Goal: Task Accomplishment & Management: Manage account settings

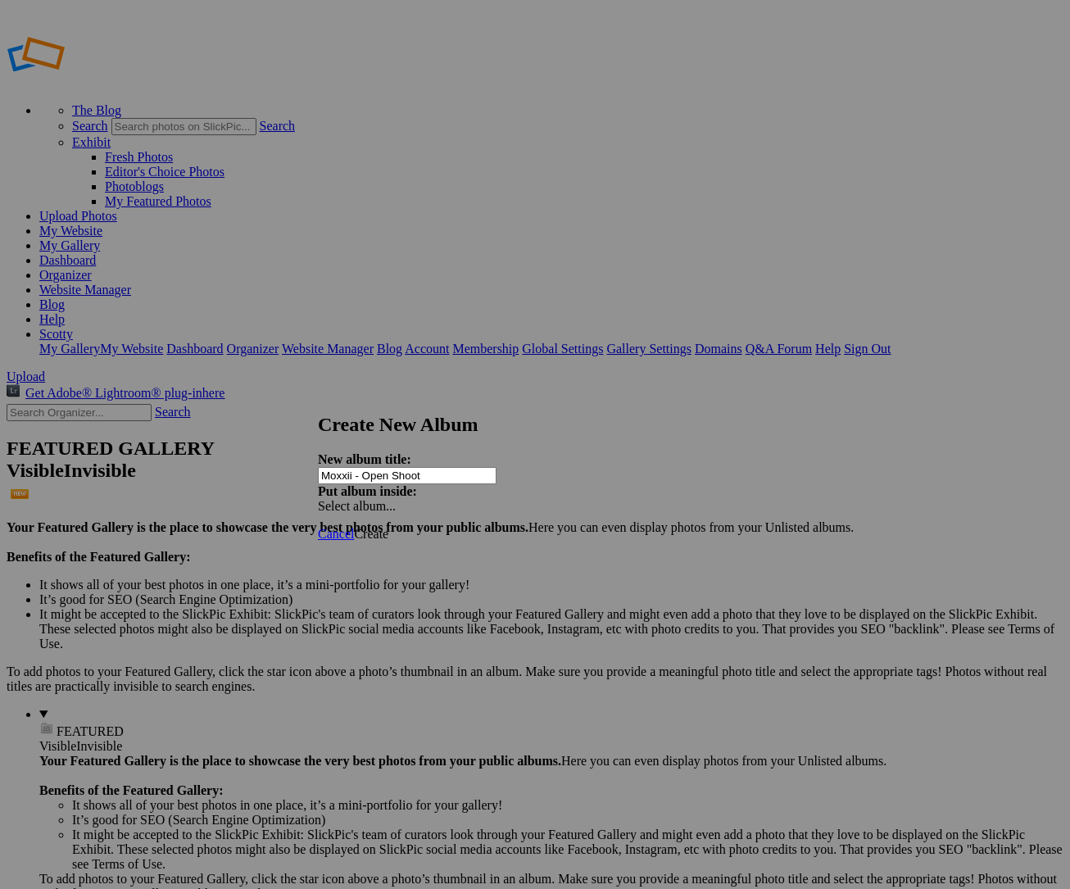
type input "Moxxii - Open Shoot"
type input "Exxtra"
click at [131, 283] on link "Website Manager" at bounding box center [85, 290] width 92 height 14
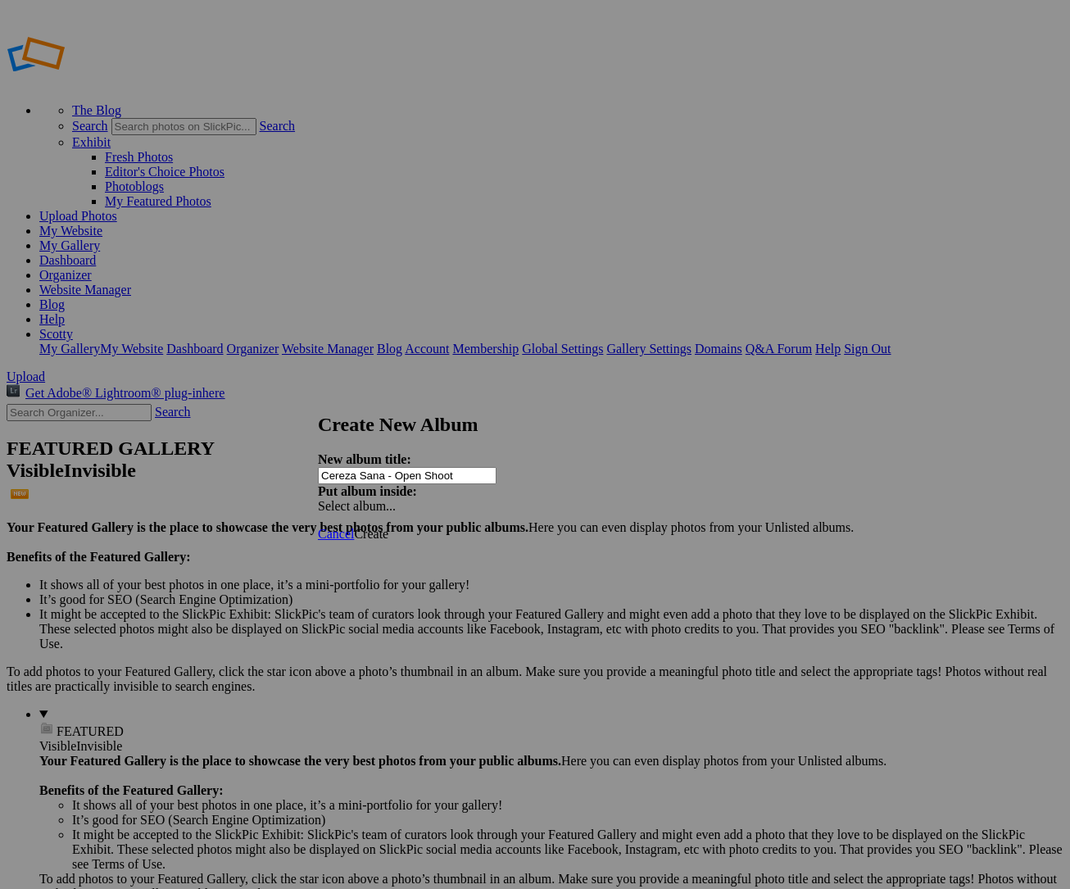
type input "Cereza Sana - Open Shoot"
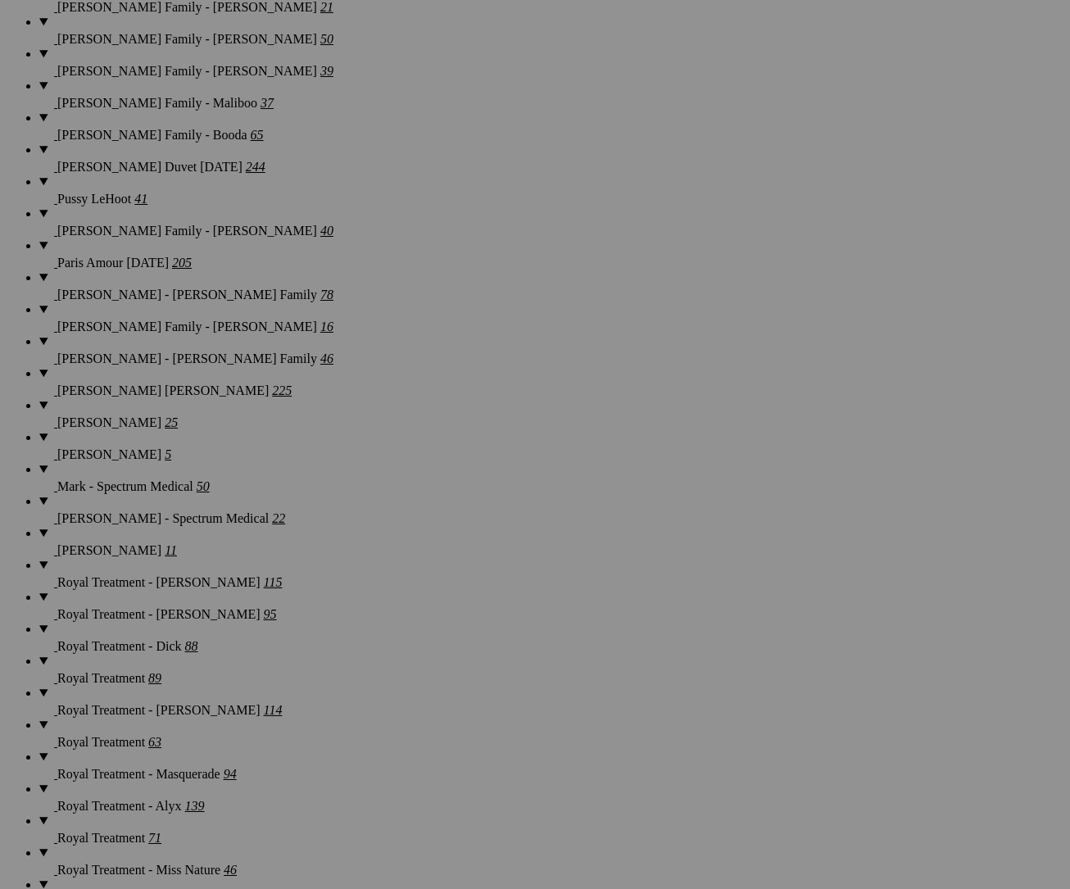
scroll to position [22571, 0]
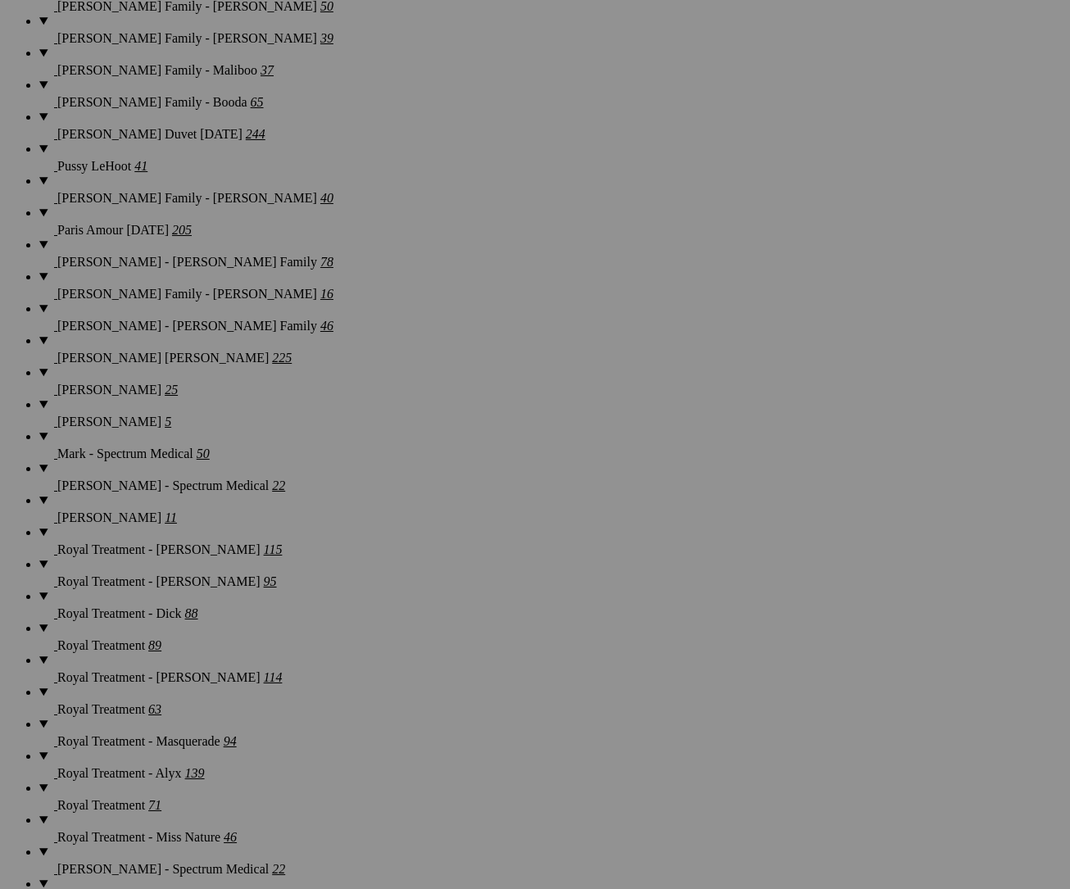
type input "Exxtra C Dose"
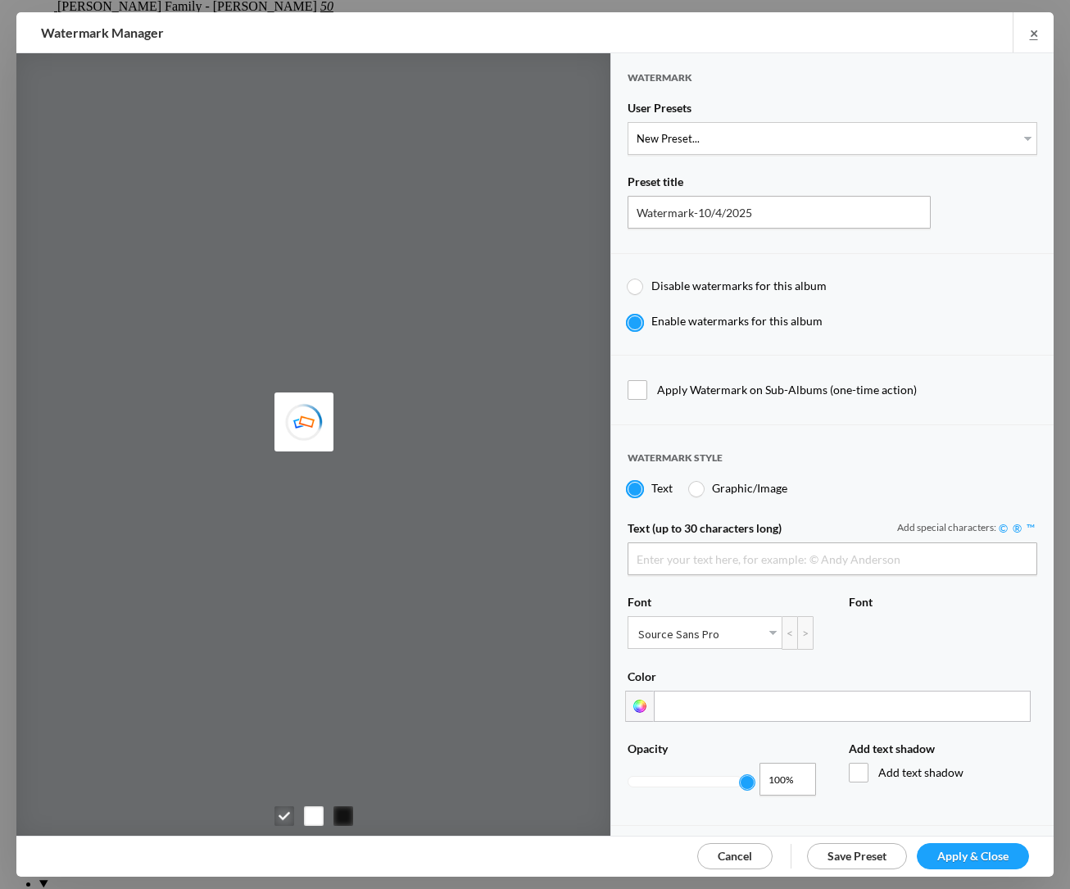
type input "Scotty Kirby"
select select "1: Object"
type input "PROOF TEXT"
type input "PROOF PROOF PROOF PROOF PROOF"
type input "0.5"
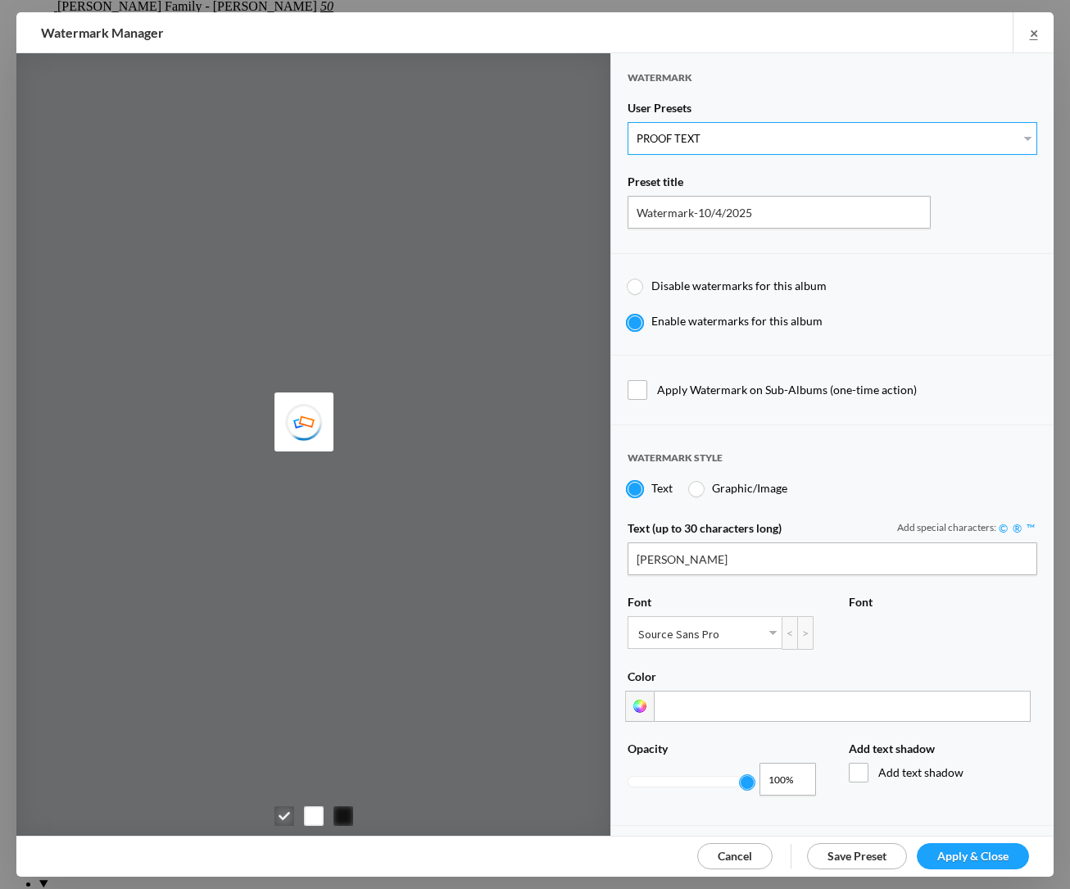
type input "128"
radio input "true"
type input "0"
radio input "false"
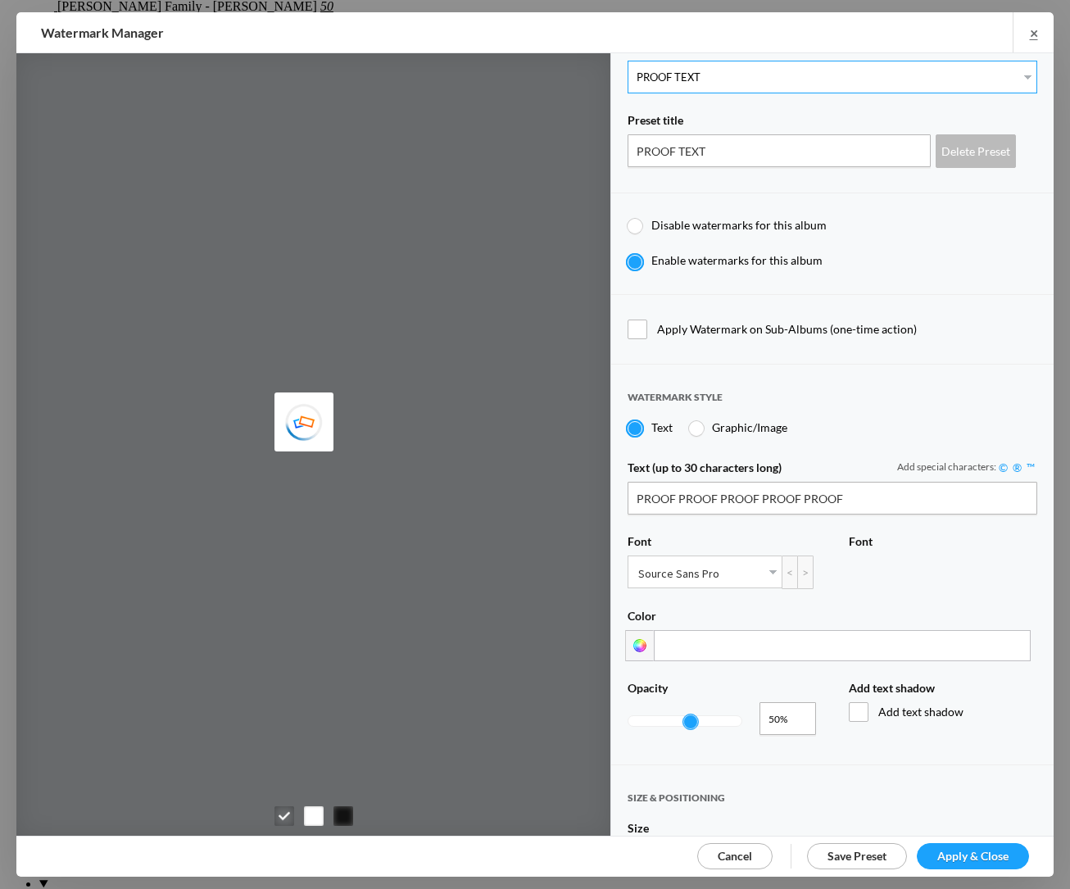
scroll to position [71, 0]
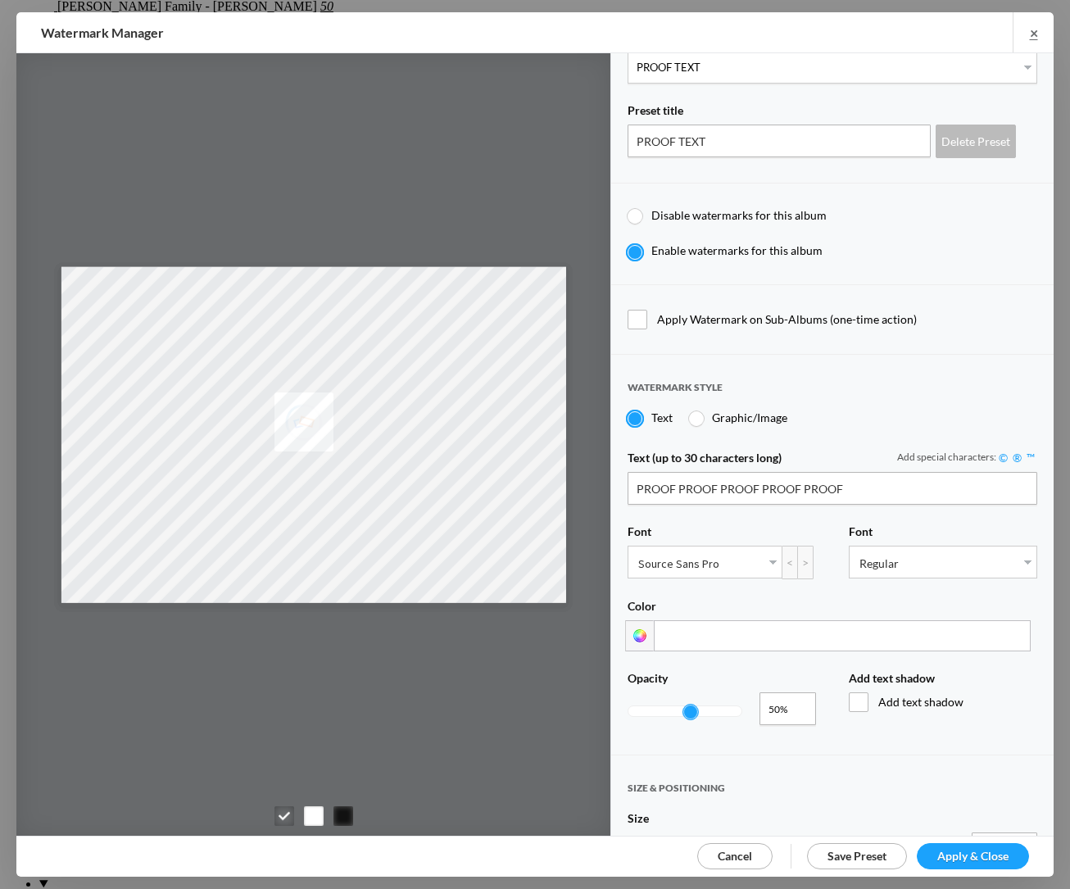
type input "0.2"
click at [652, 706] on div at bounding box center [685, 711] width 113 height 10
click at [980, 861] on link "Apply & Close" at bounding box center [973, 856] width 112 height 26
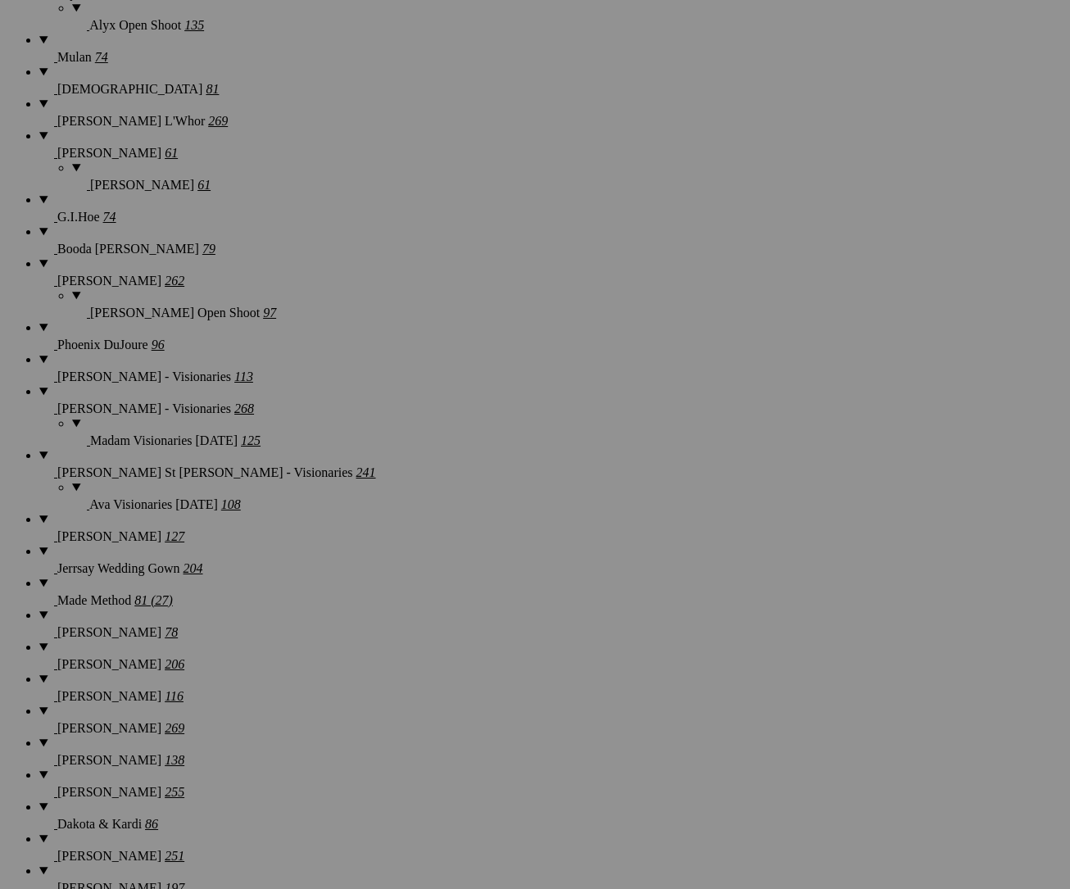
scroll to position [18982, 0]
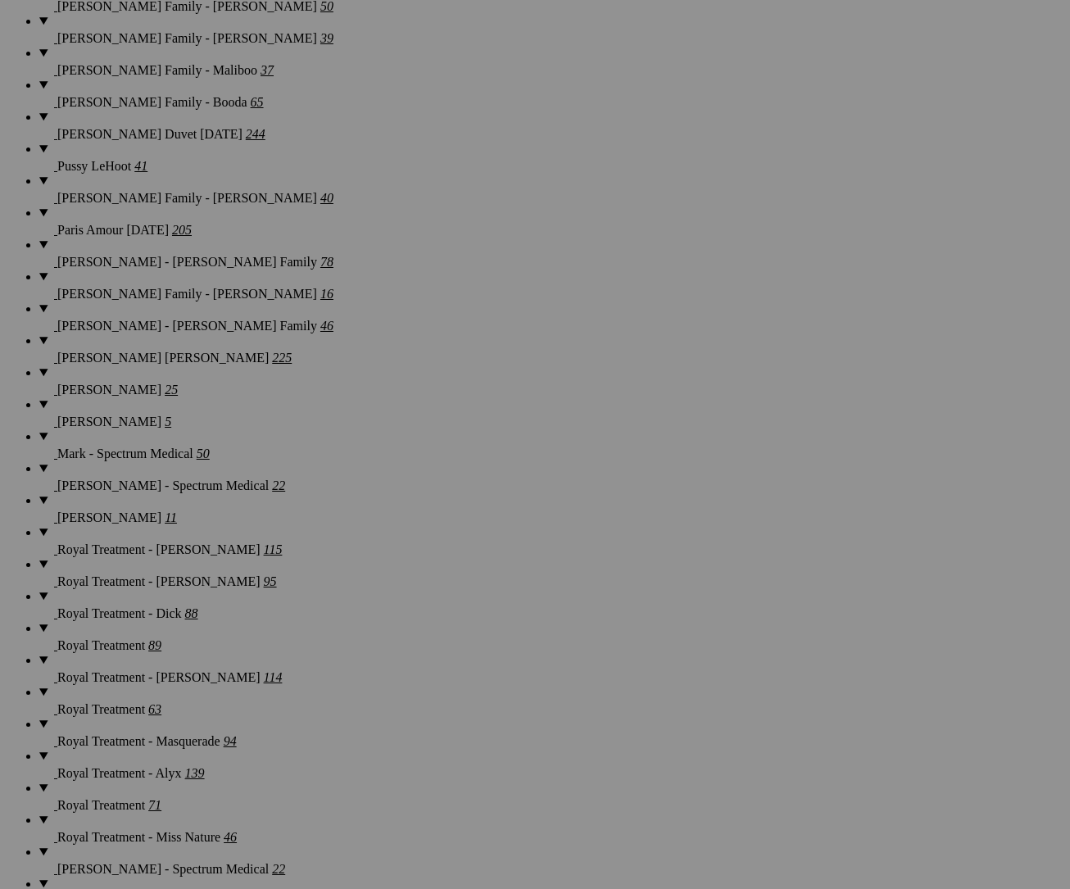
scroll to position [22571, 0]
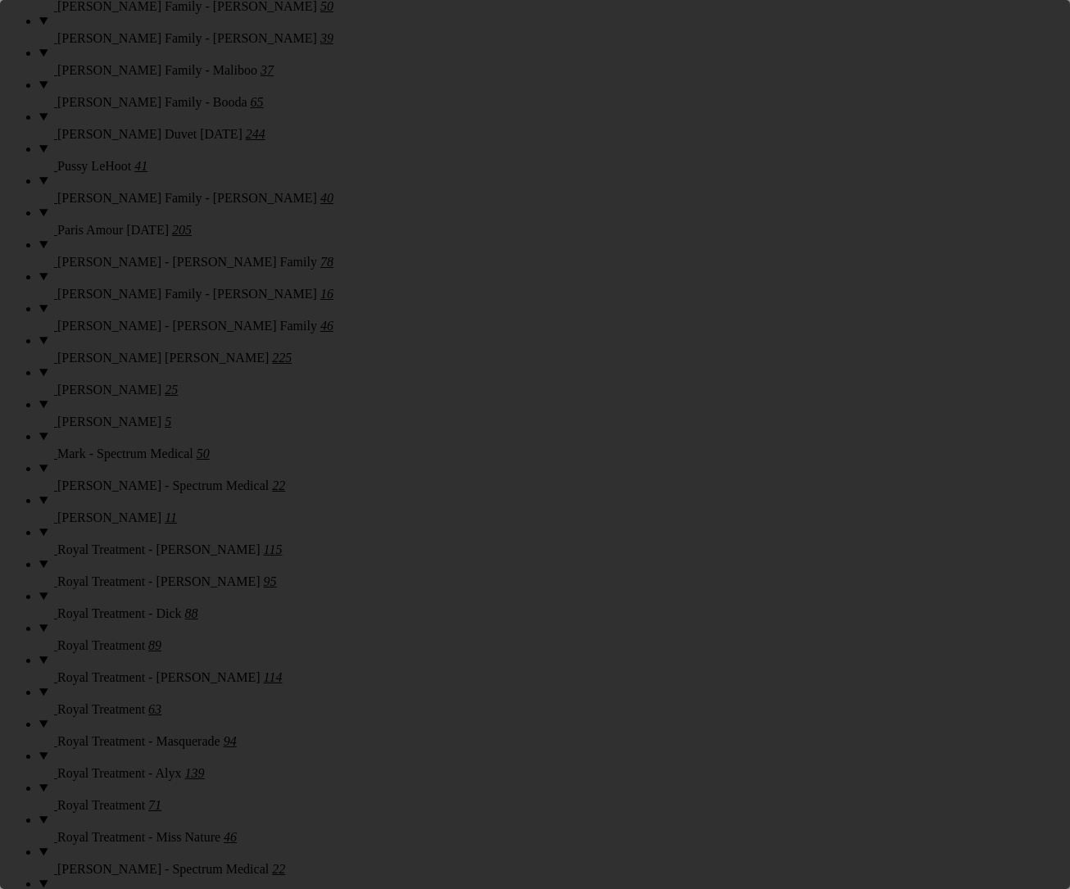
scroll to position [0, 0]
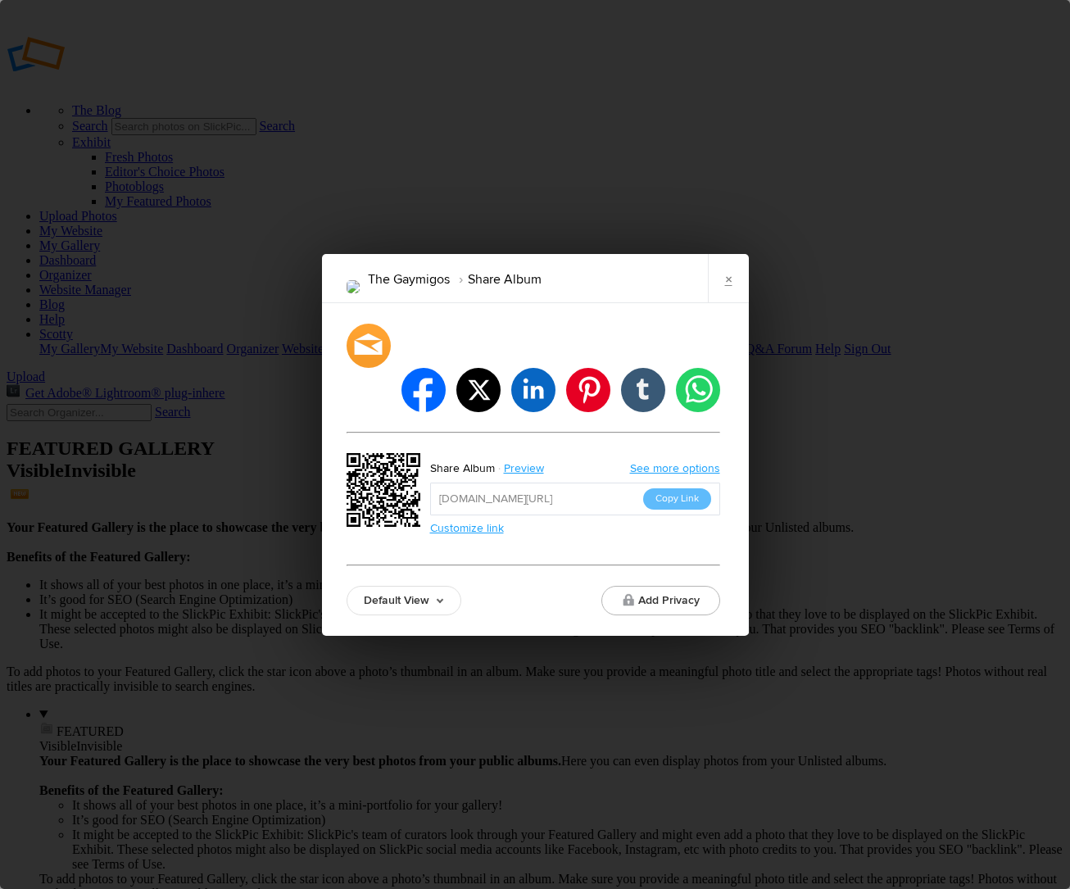
drag, startPoint x: 380, startPoint y: 594, endPoint x: 378, endPoint y: 571, distance: 23.1
click at [380, 593] on div "facebook twitter linkedin pinterest tumblr whatsapp Share Album Preview See mor…" at bounding box center [535, 469] width 426 height 333
click at [377, 586] on link "Default View" at bounding box center [404, 601] width 115 height 30
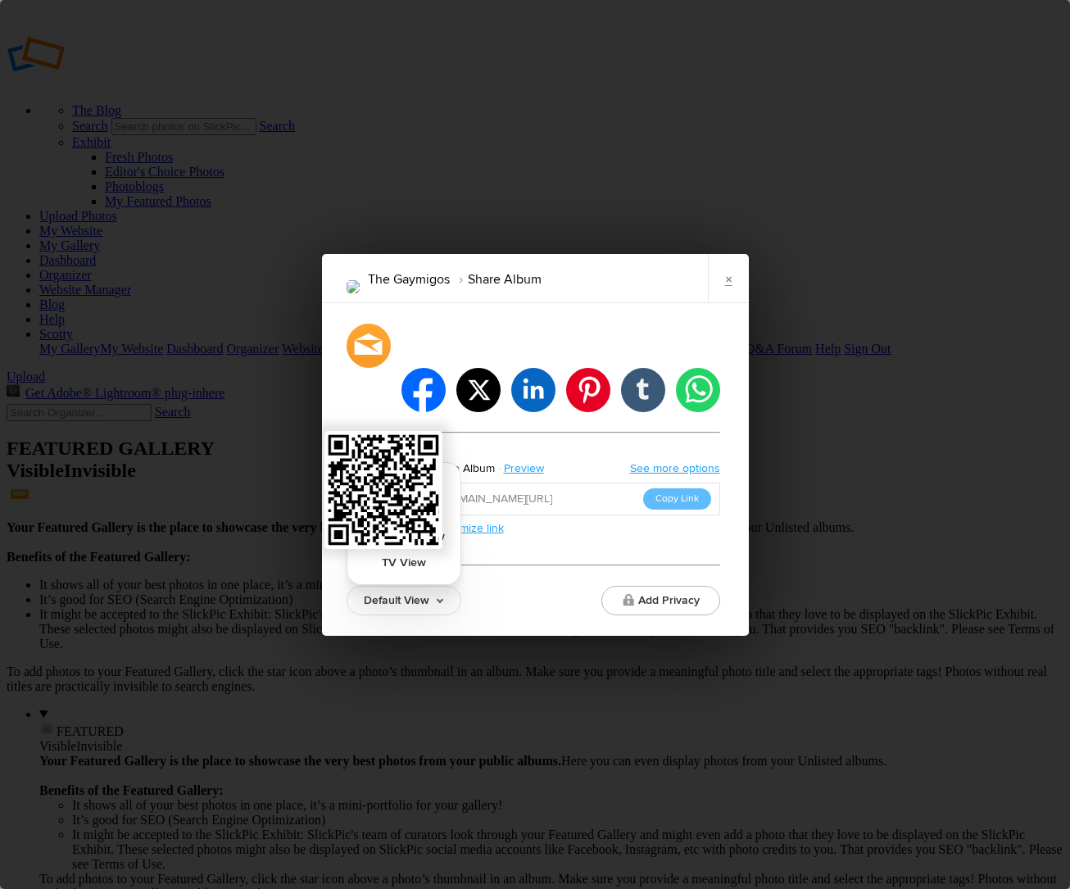
click at [398, 497] on link "Proofing View" at bounding box center [403, 510] width 113 height 26
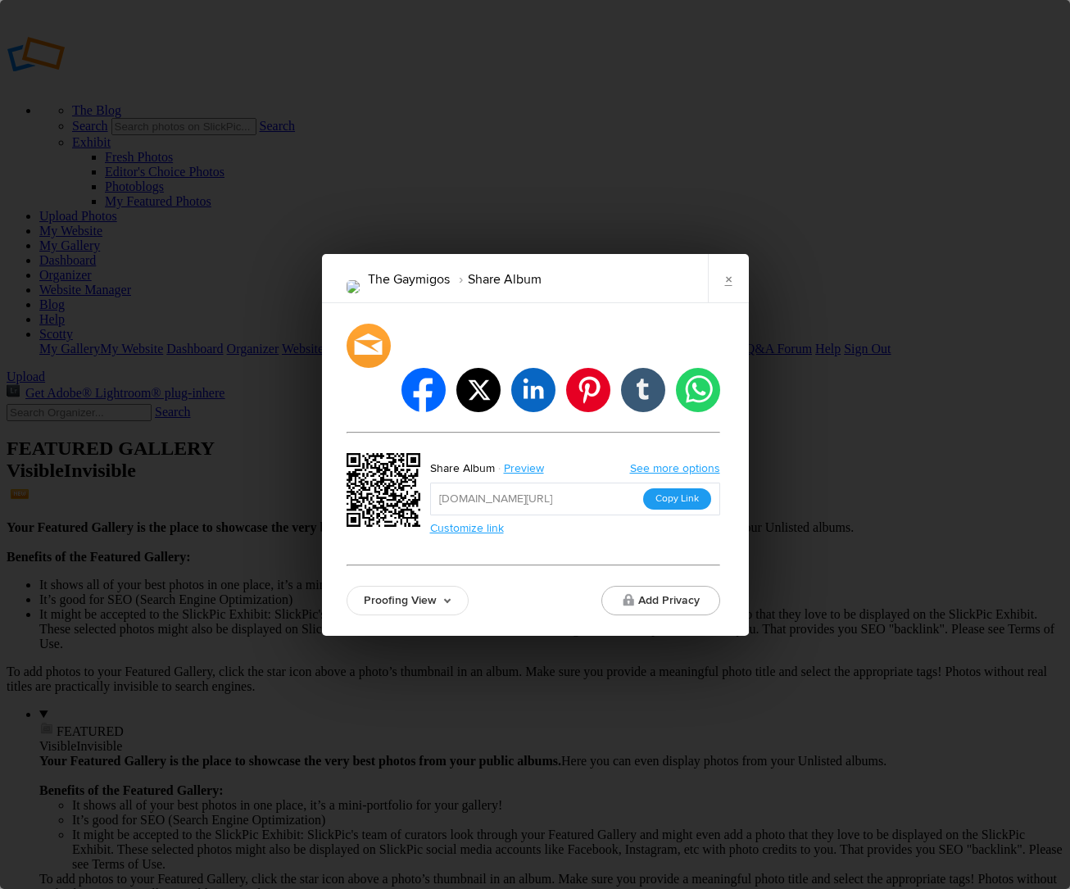
click at [680, 488] on button "Copy Link" at bounding box center [677, 498] width 68 height 21
click at [725, 303] on link "×" at bounding box center [728, 278] width 41 height 49
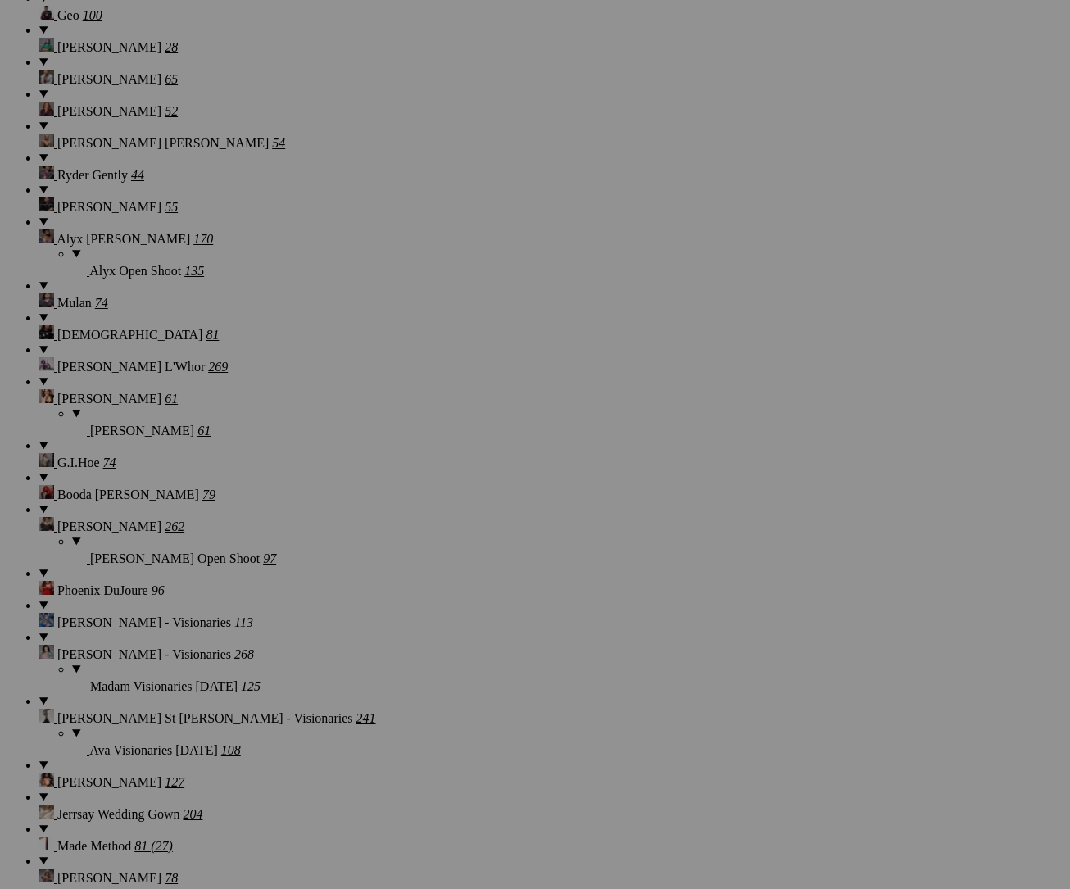
scroll to position [15750, 0]
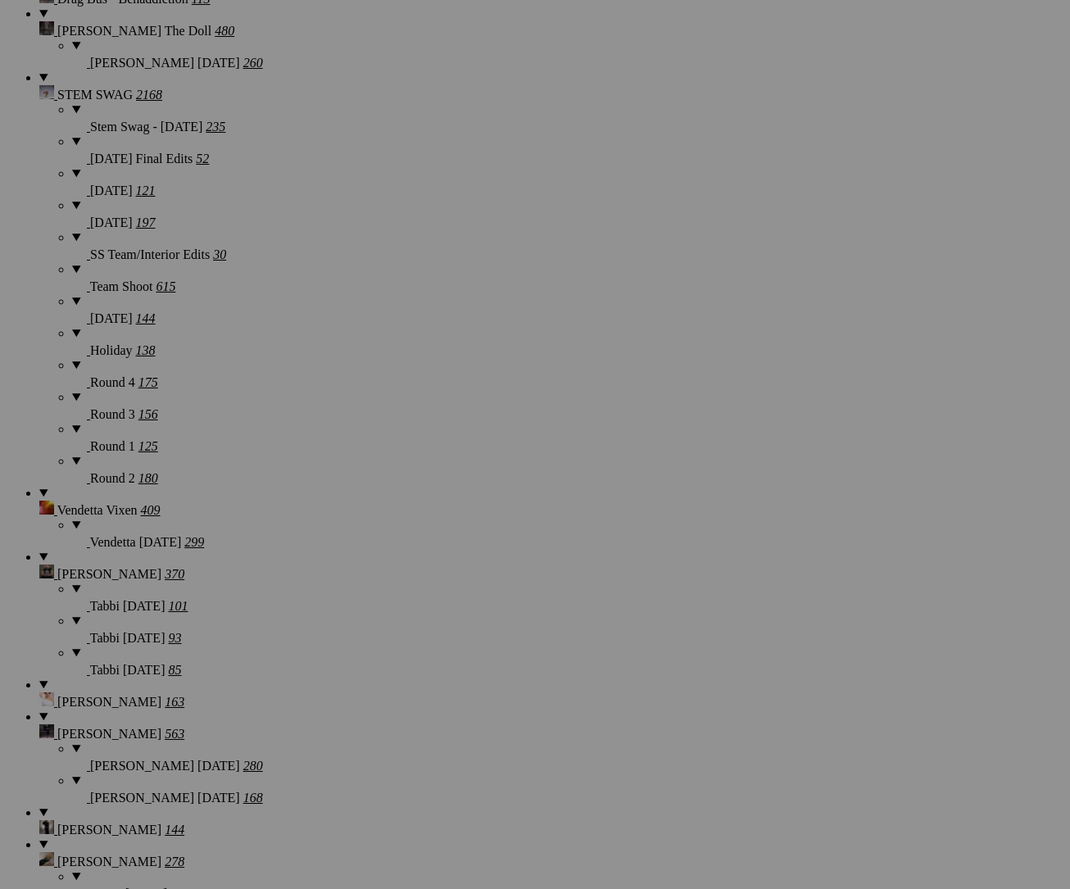
scroll to position [0, 0]
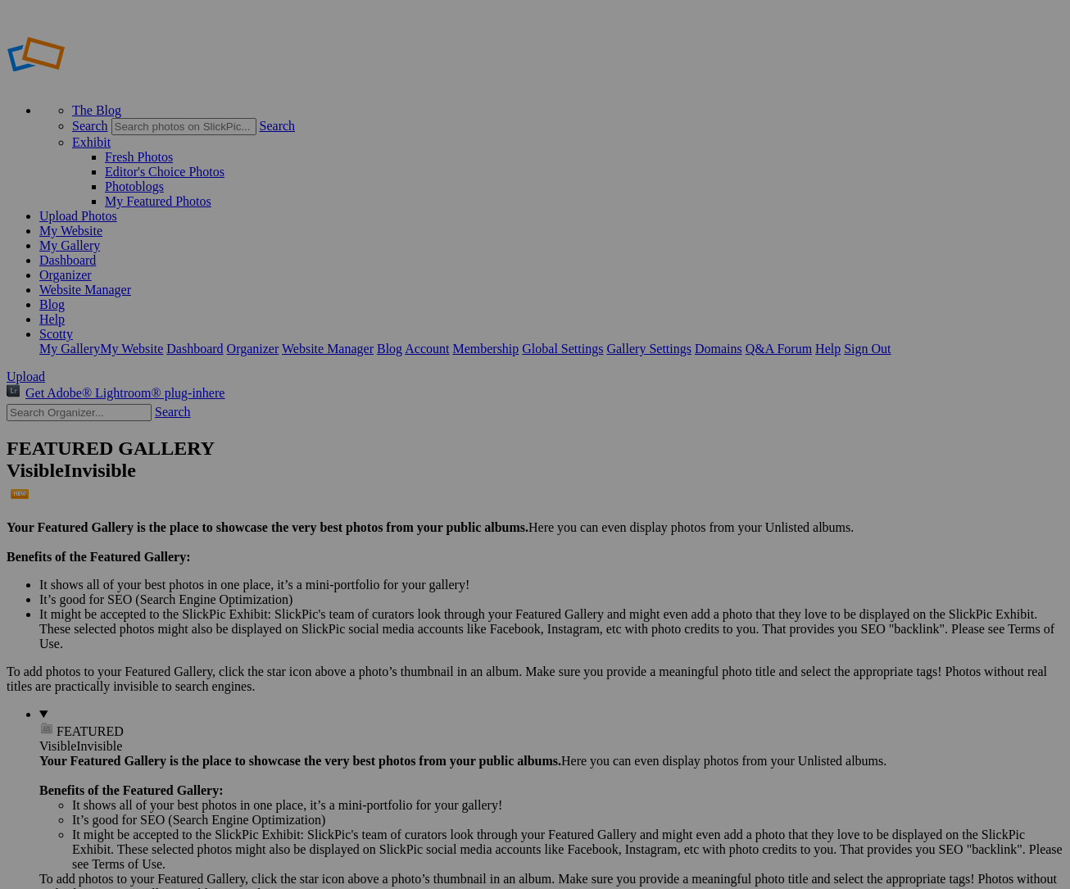
type input "[PERSON_NAME] & [MEDICAL_DATA] - ANTM"
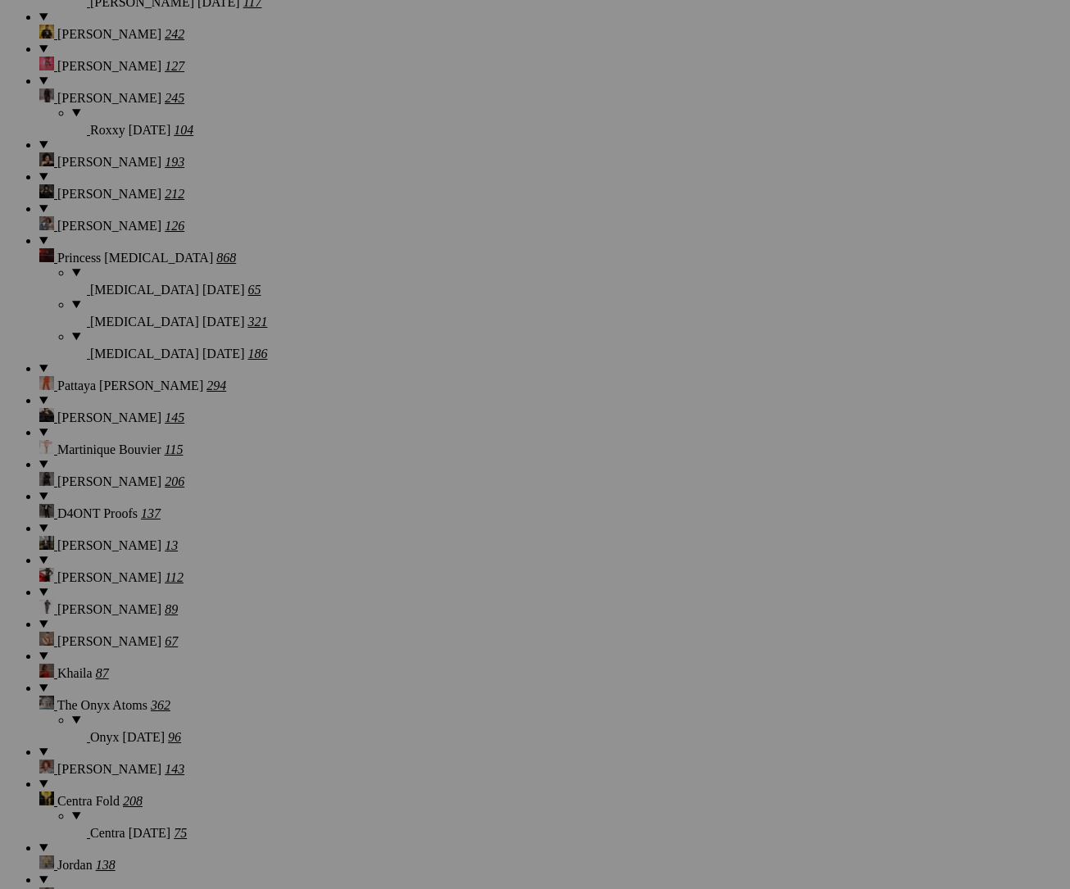
scroll to position [22746, 0]
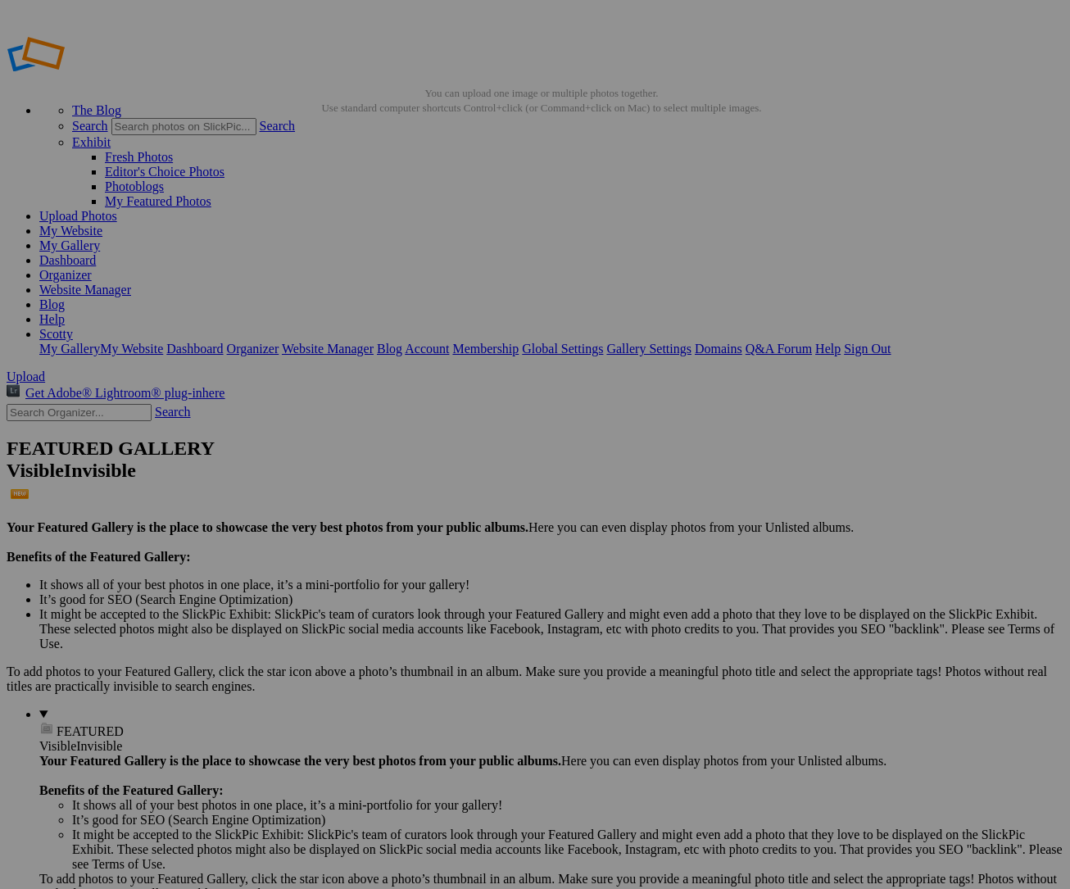
drag, startPoint x: 246, startPoint y: 60, endPoint x: 258, endPoint y: 69, distance: 15.2
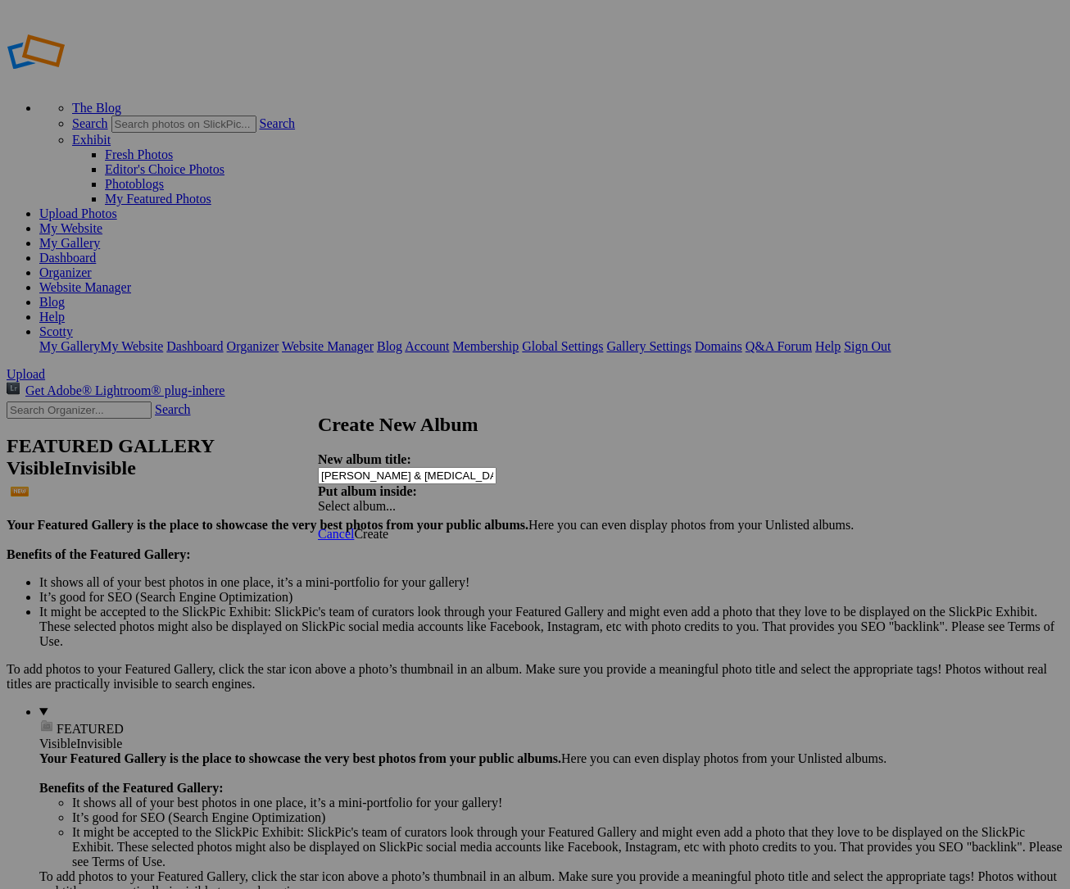
type input "[PERSON_NAME] & [MEDICAL_DATA] - ANTM"
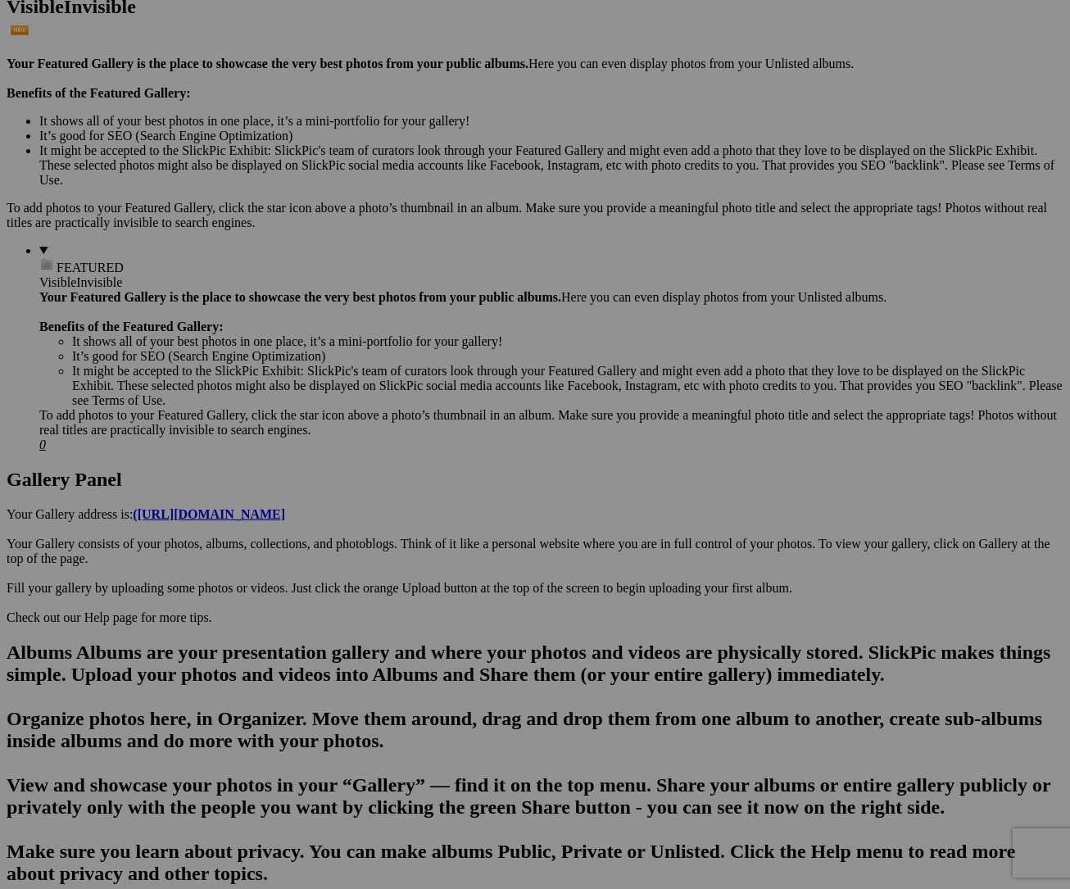
scroll to position [526, 0]
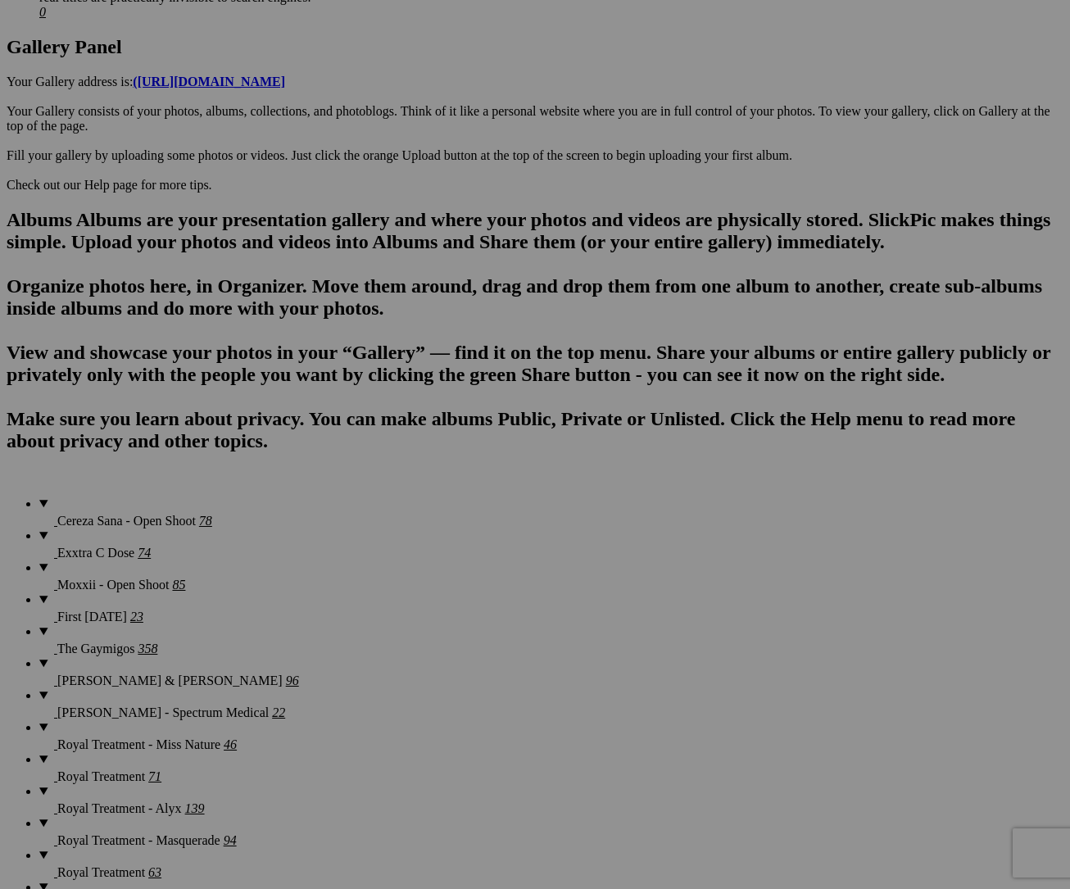
scroll to position [899, 0]
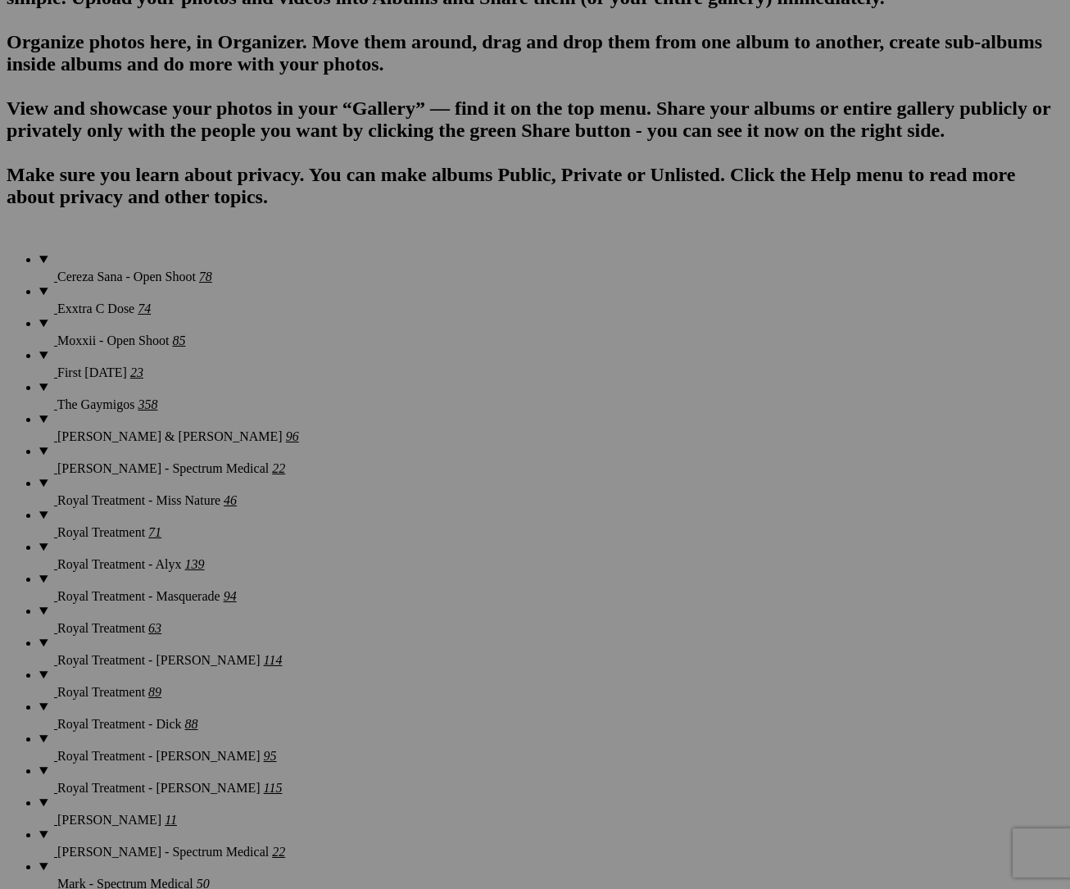
scroll to position [1170, 0]
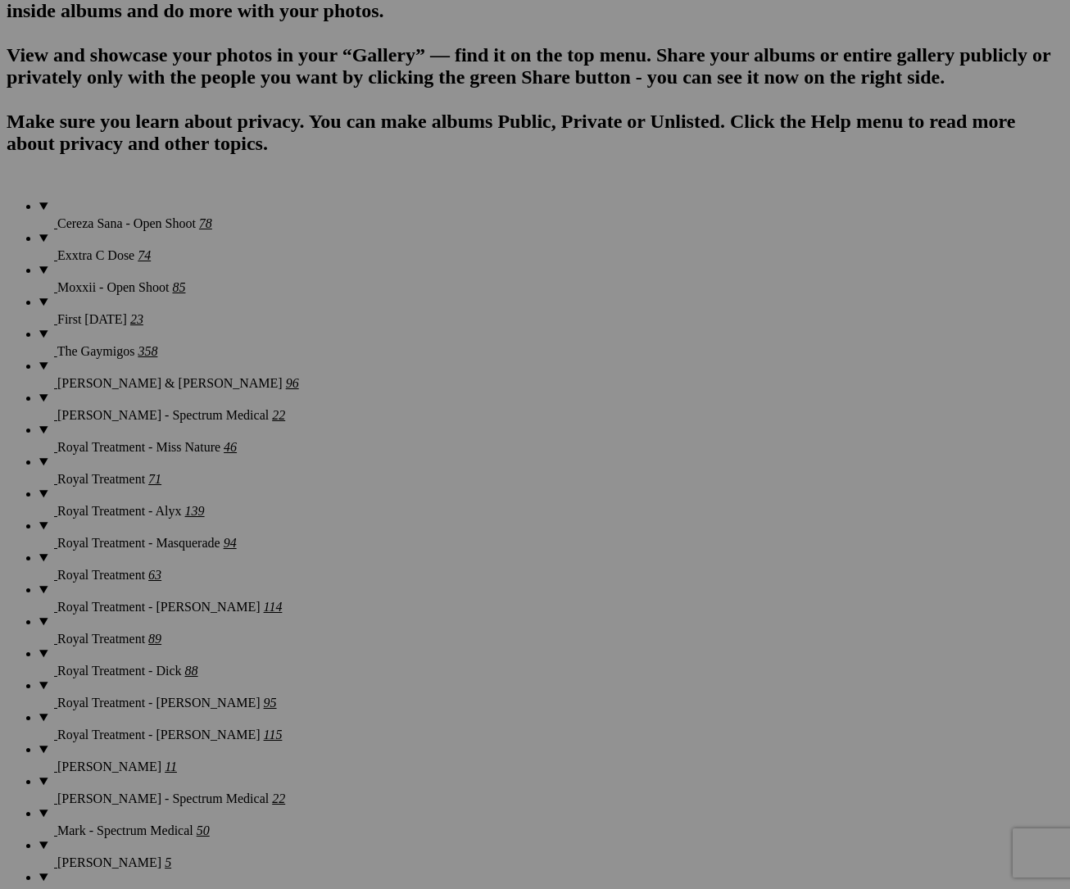
scroll to position [1205, 0]
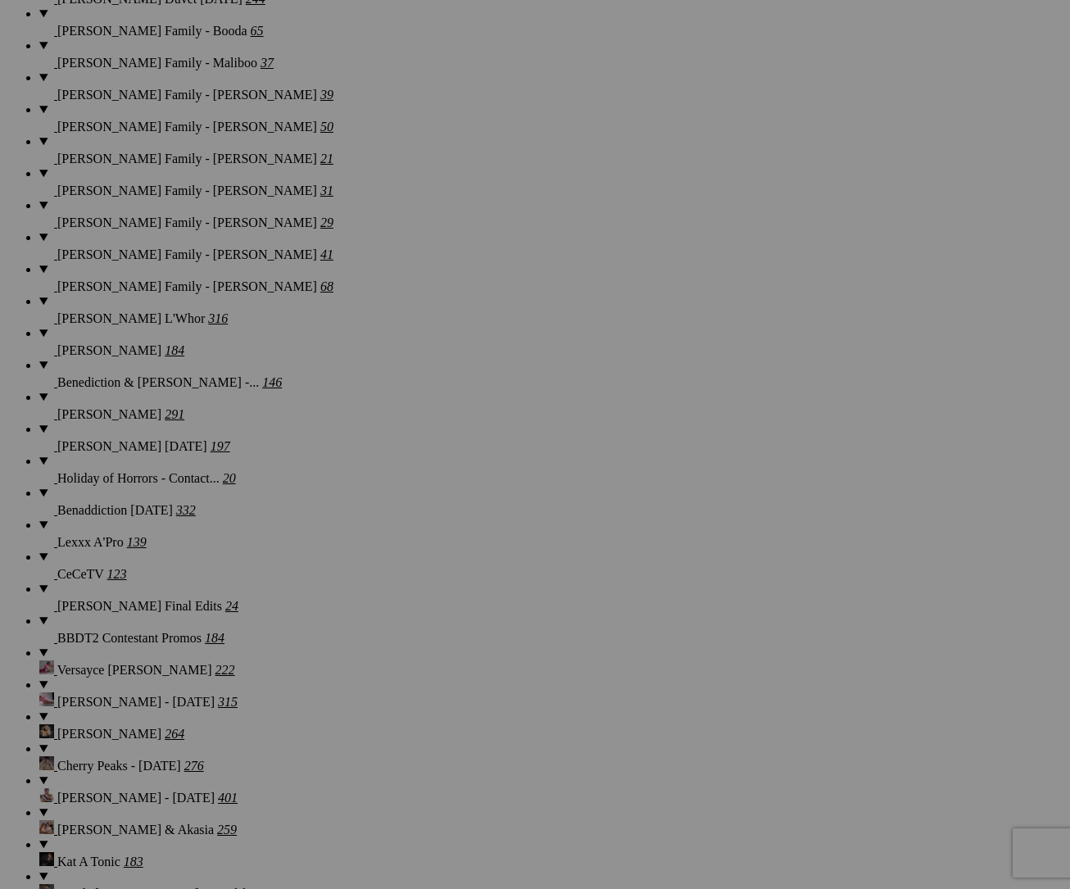
scroll to position [2349, 0]
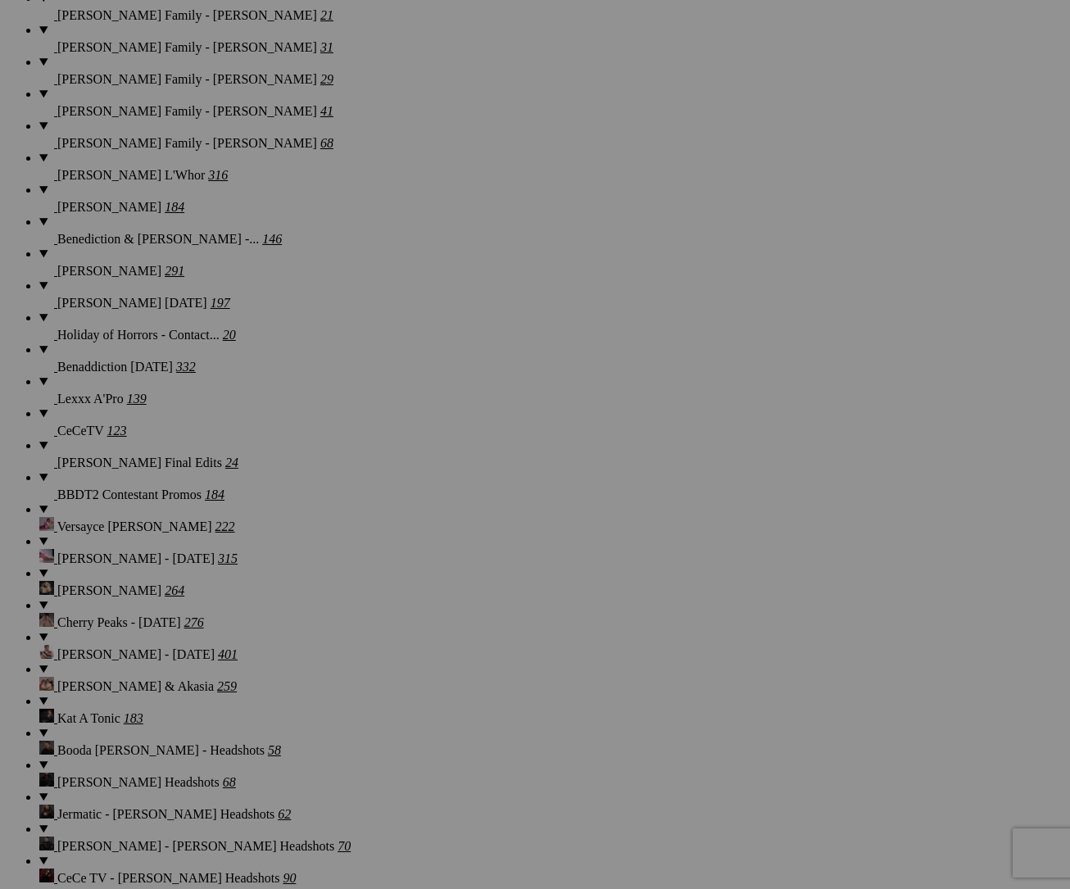
scroll to position [2568, 0]
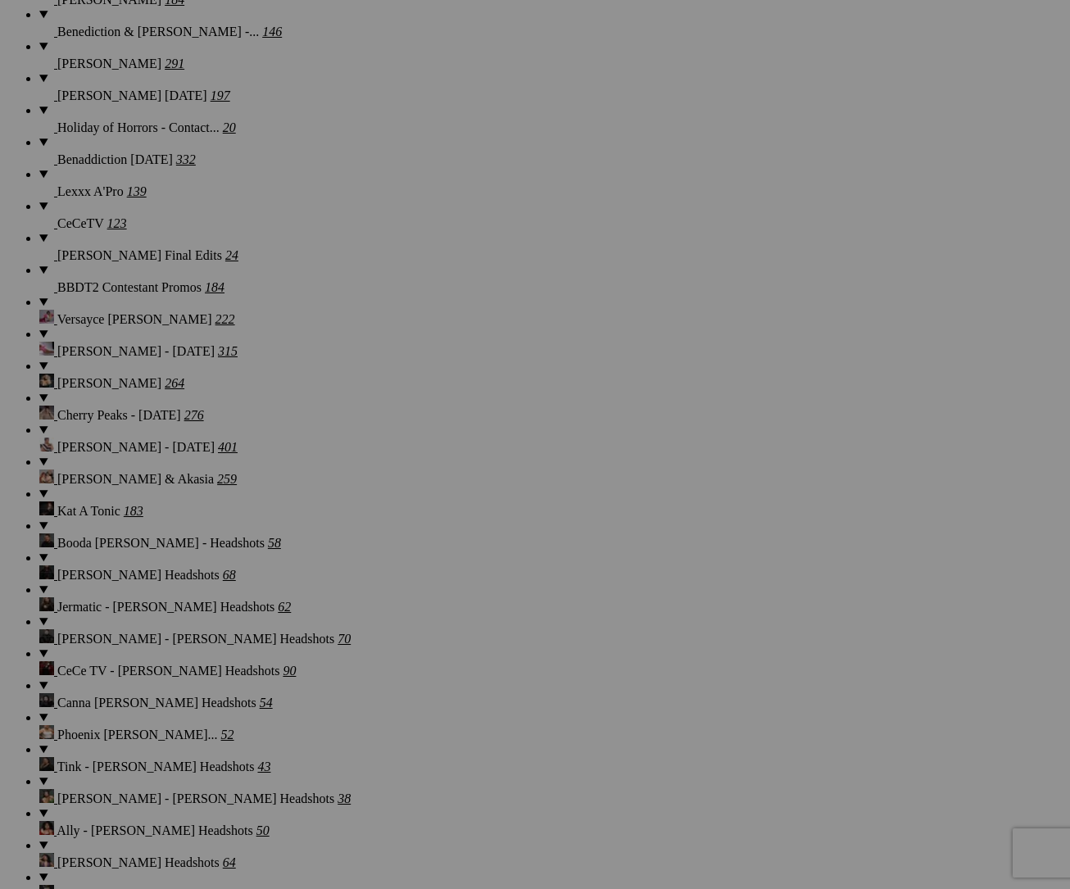
scroll to position [2696, 0]
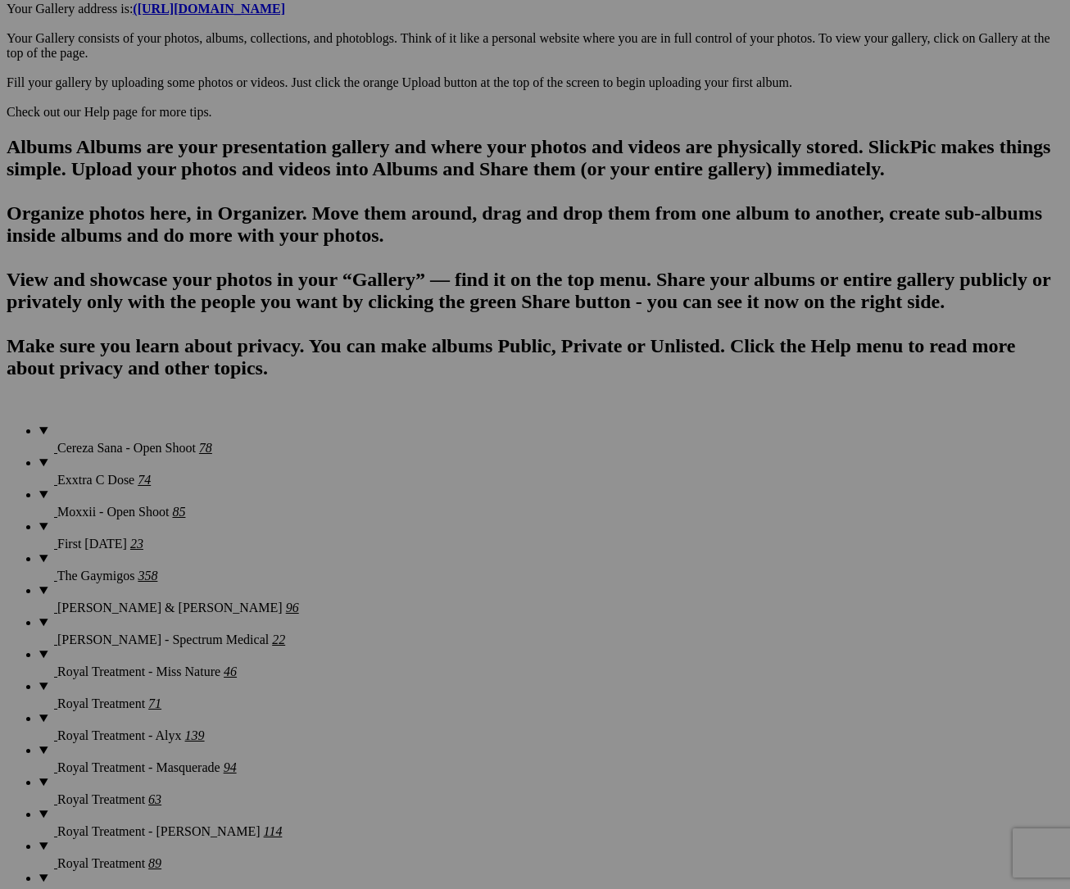
scroll to position [0, 0]
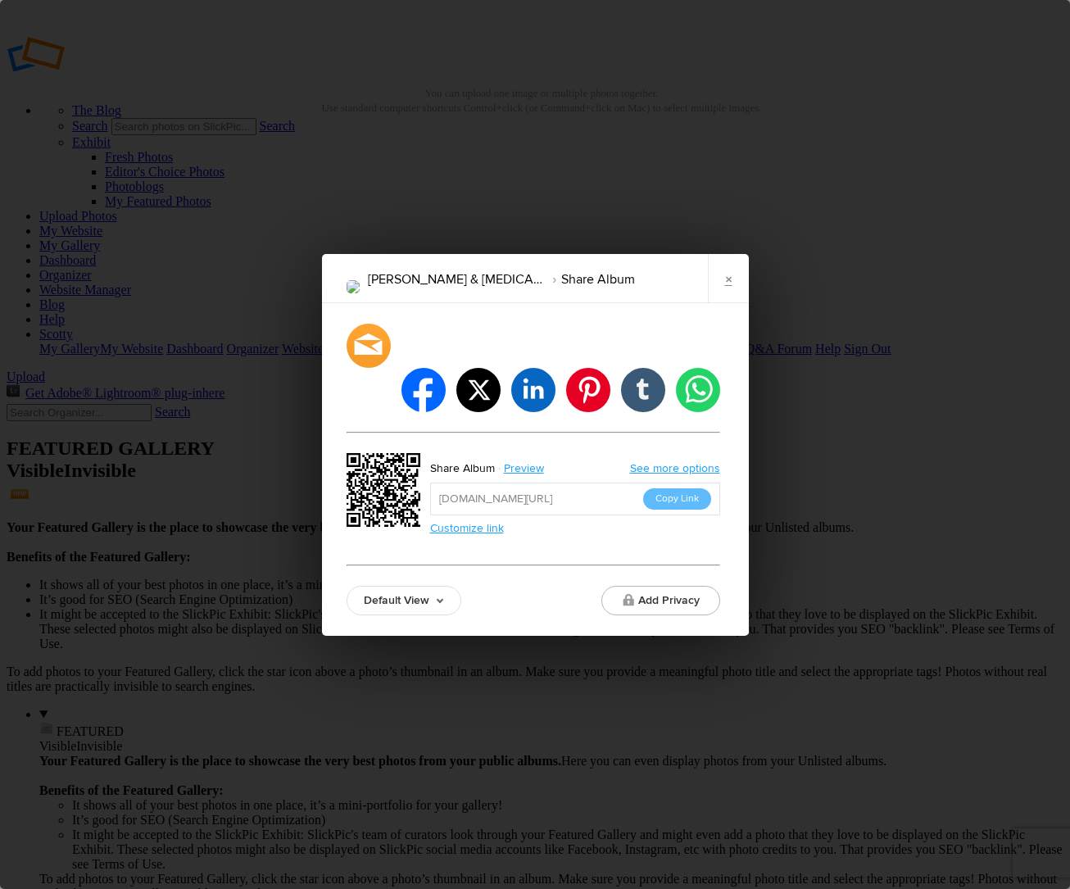
click at [409, 586] on link "Default View" at bounding box center [404, 601] width 115 height 30
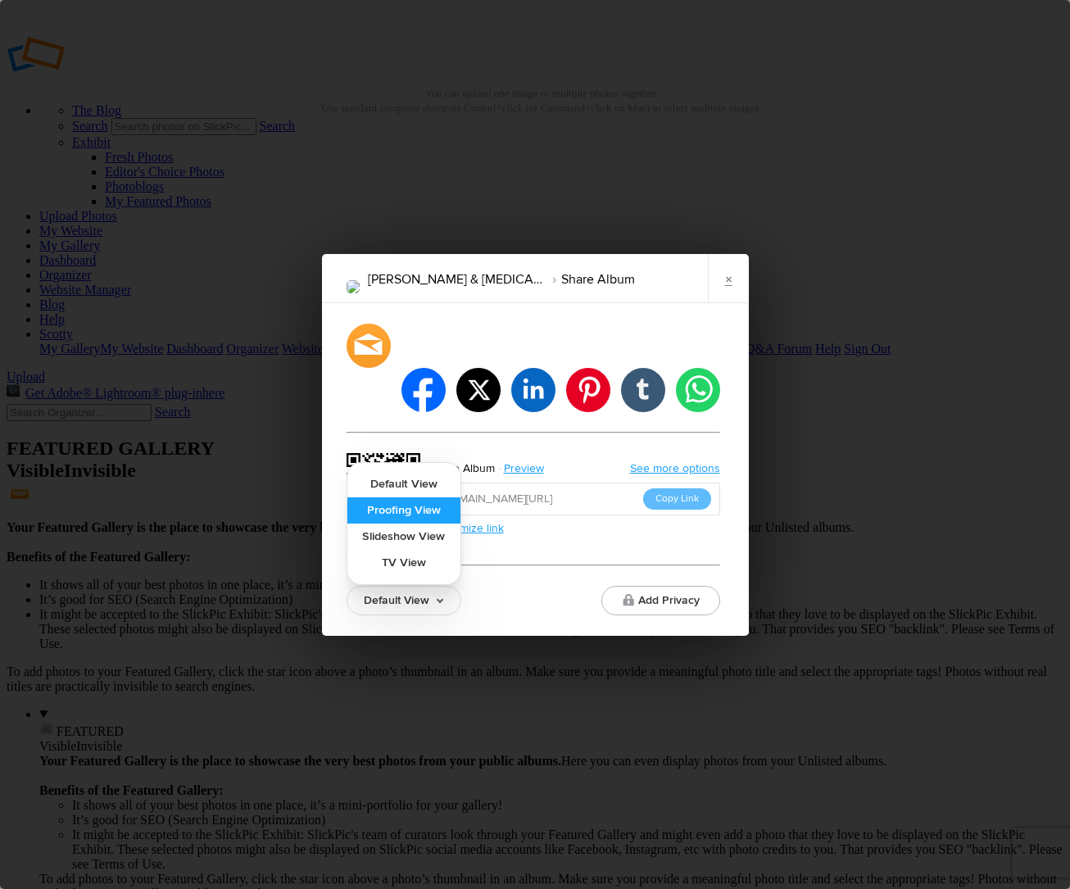
click at [425, 497] on link "Proofing View" at bounding box center [403, 510] width 113 height 26
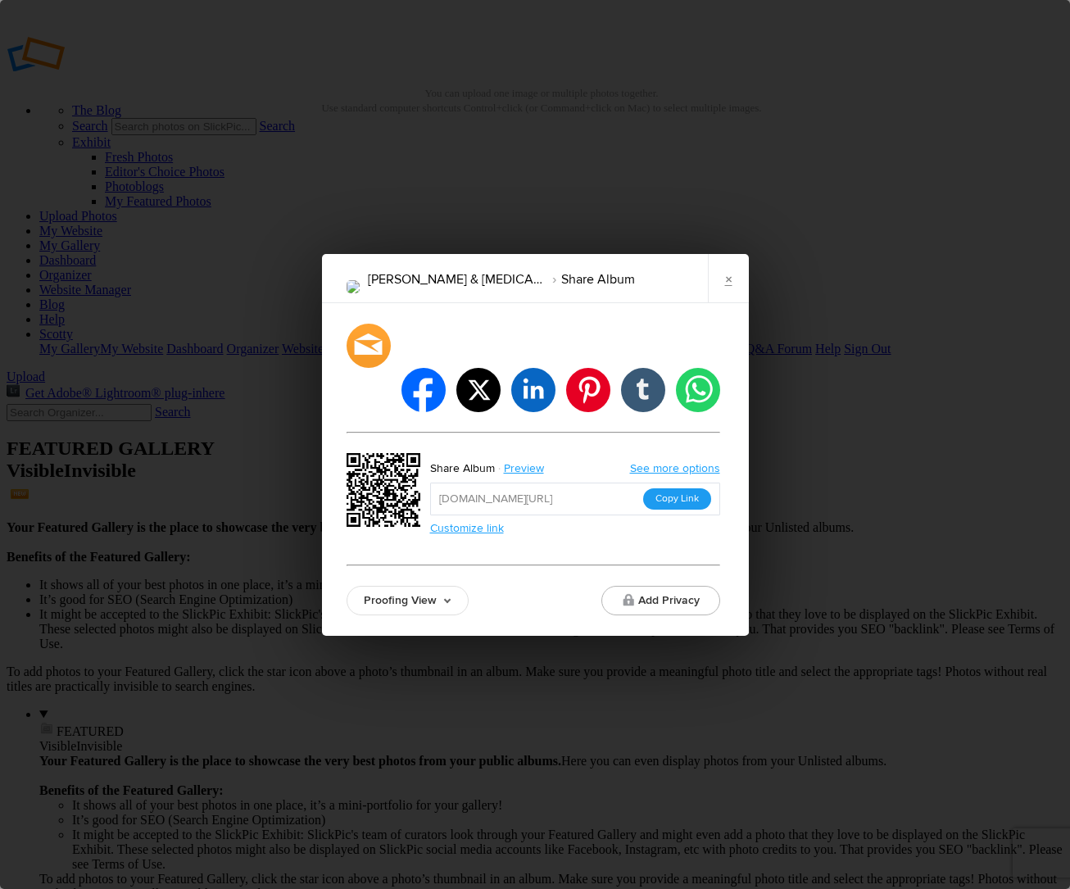
click at [700, 488] on button "Copy Link" at bounding box center [677, 498] width 68 height 21
click at [729, 301] on link "×" at bounding box center [728, 278] width 41 height 49
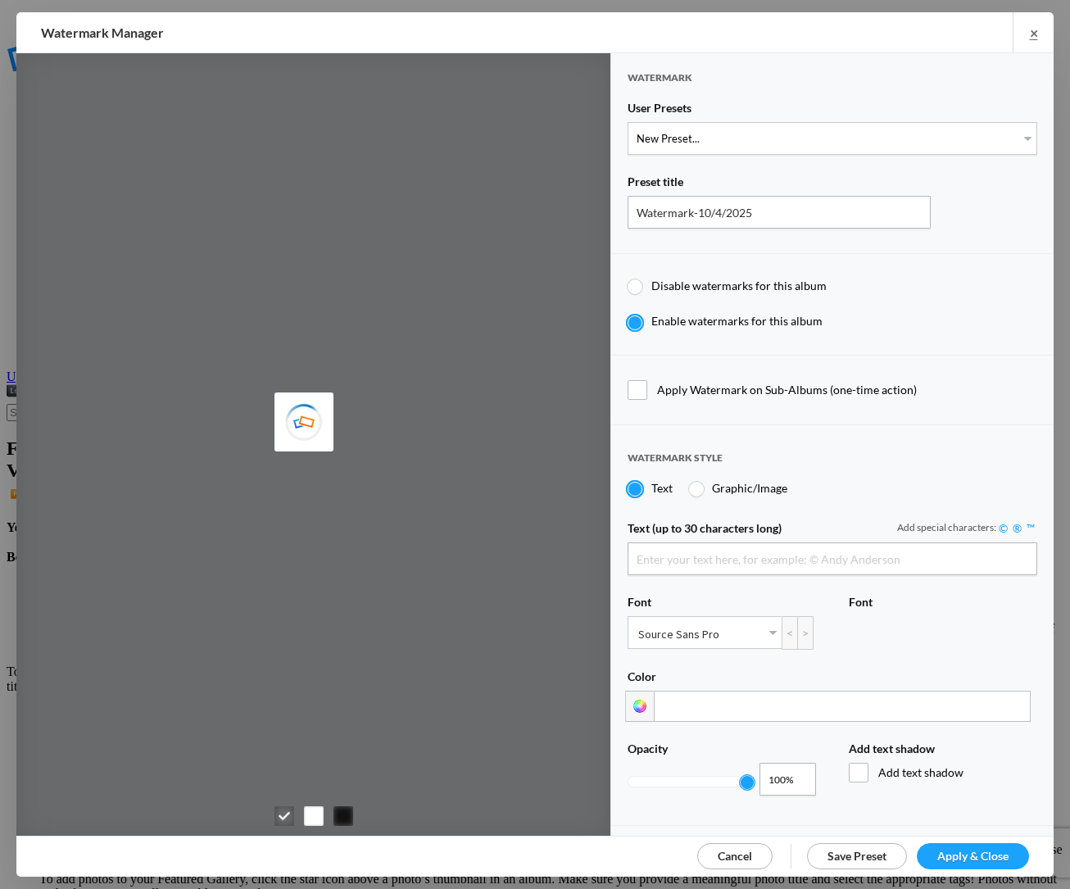
type input "[PERSON_NAME]"
select select "1: Object"
type input "PROOF TEXT"
type input "PROOF PROOF PROOF PROOF PROOF"
type input "0.5"
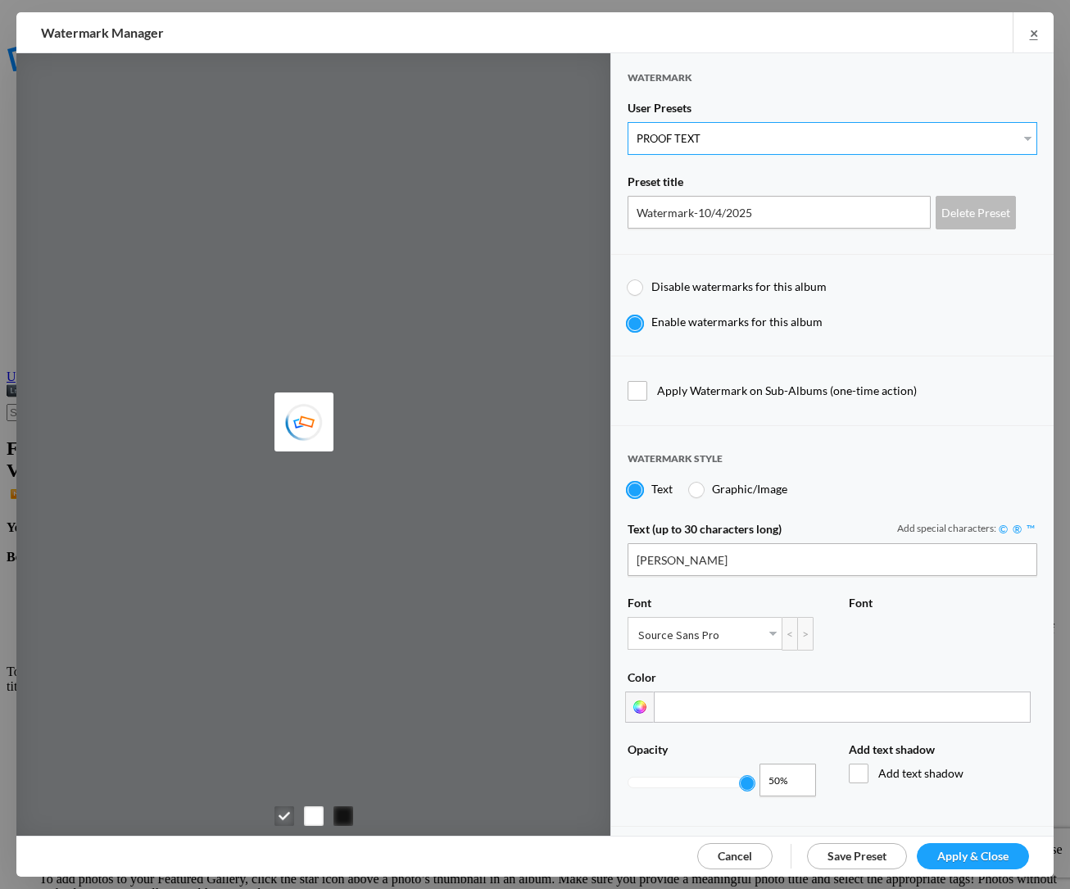
type input "128"
radio input "true"
type input "0"
radio input "false"
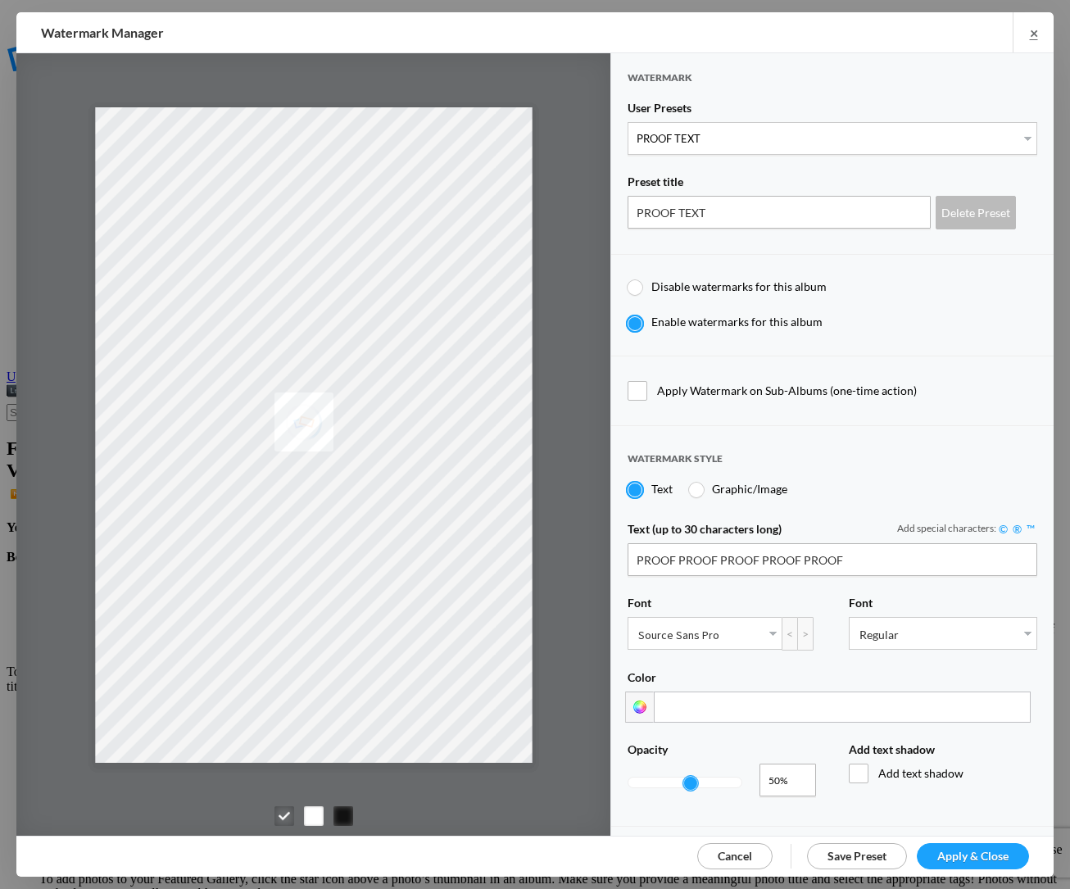
type input "0.25"
click at [657, 778] on div at bounding box center [685, 783] width 113 height 10
click at [974, 859] on span "Apply & Close" at bounding box center [973, 856] width 71 height 14
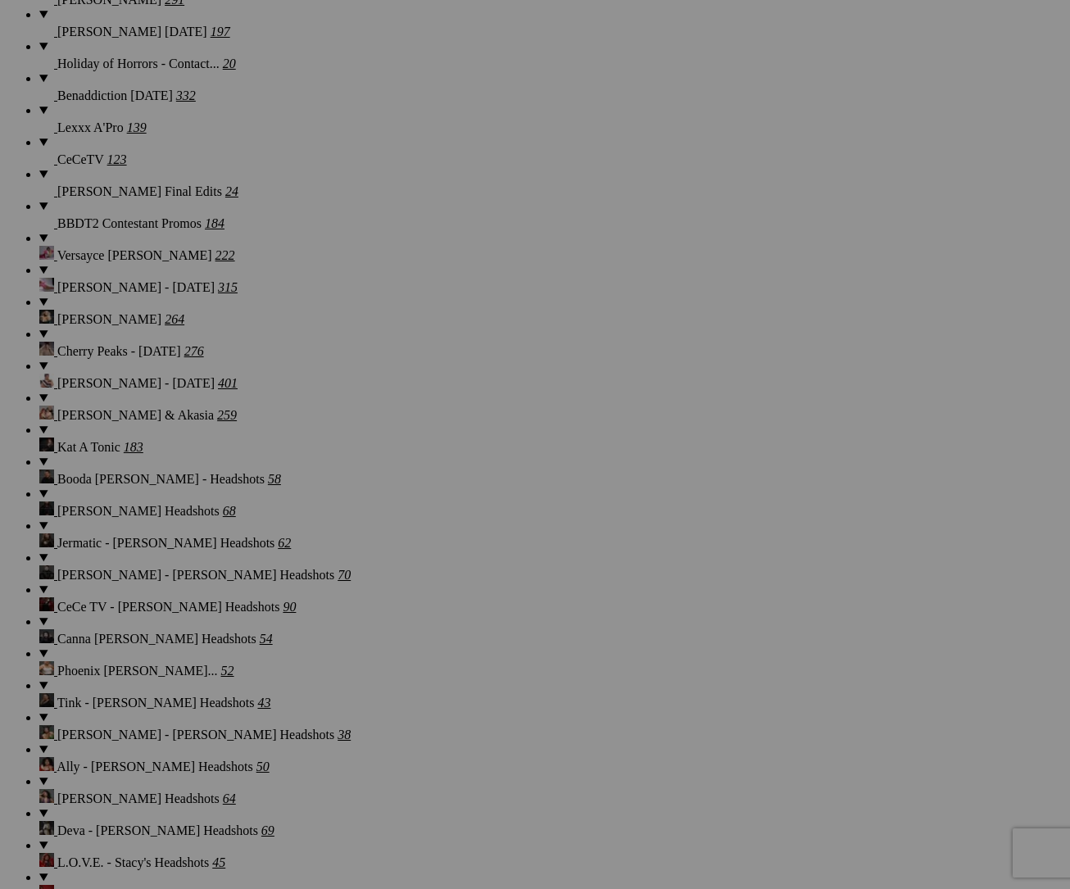
scroll to position [2678, 0]
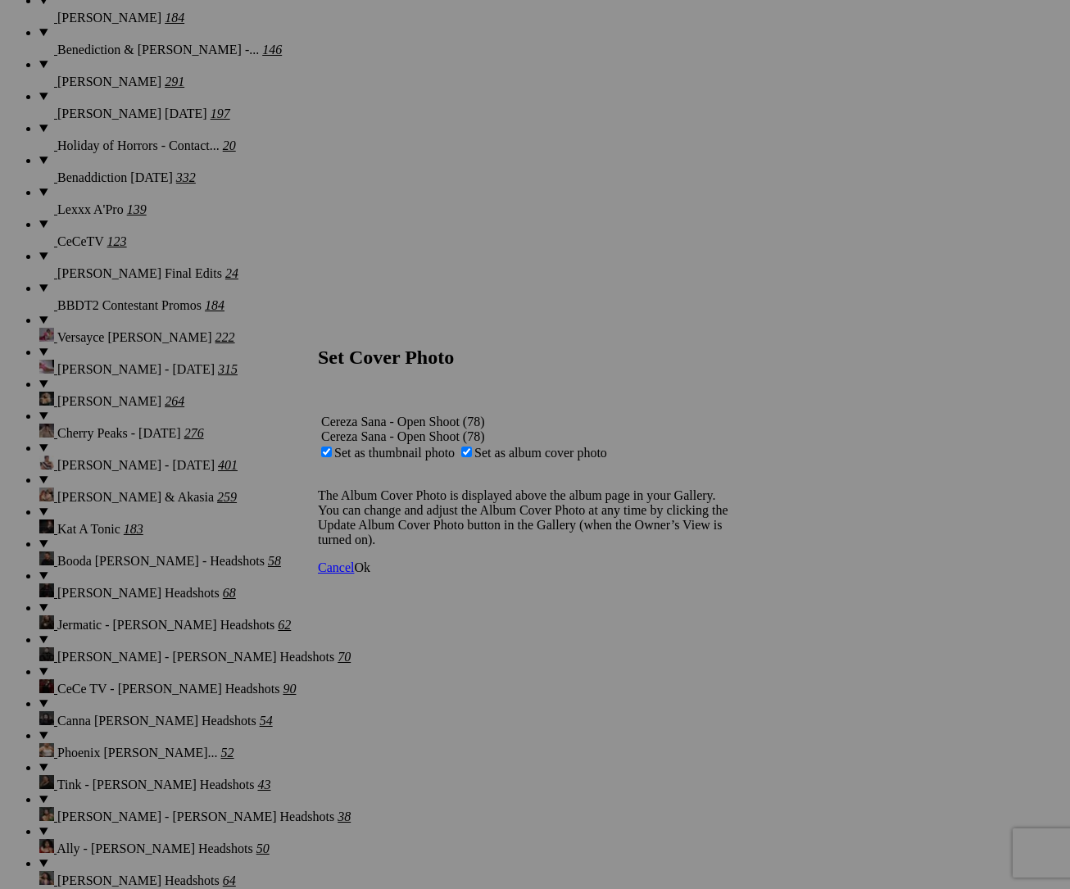
drag, startPoint x: 687, startPoint y: 588, endPoint x: 632, endPoint y: 576, distance: 56.1
click at [354, 575] on span "Cancel" at bounding box center [336, 568] width 36 height 14
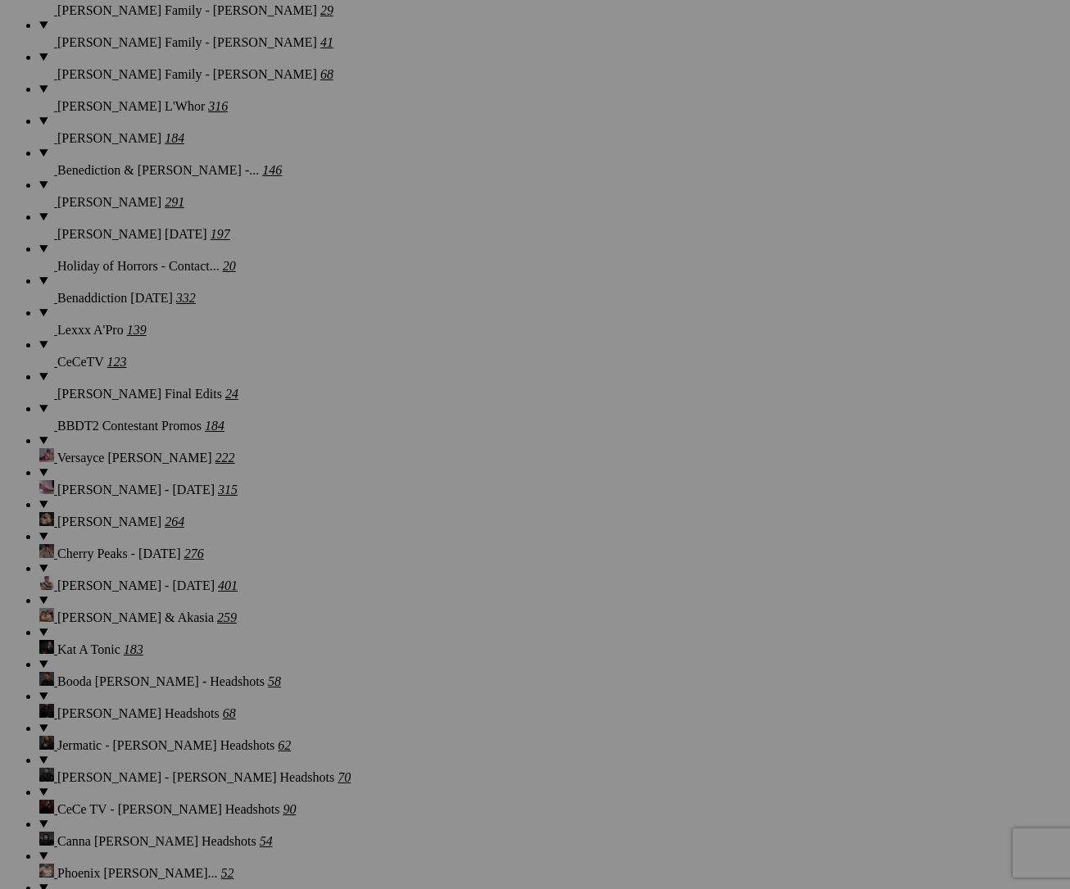
scroll to position [2557, 0]
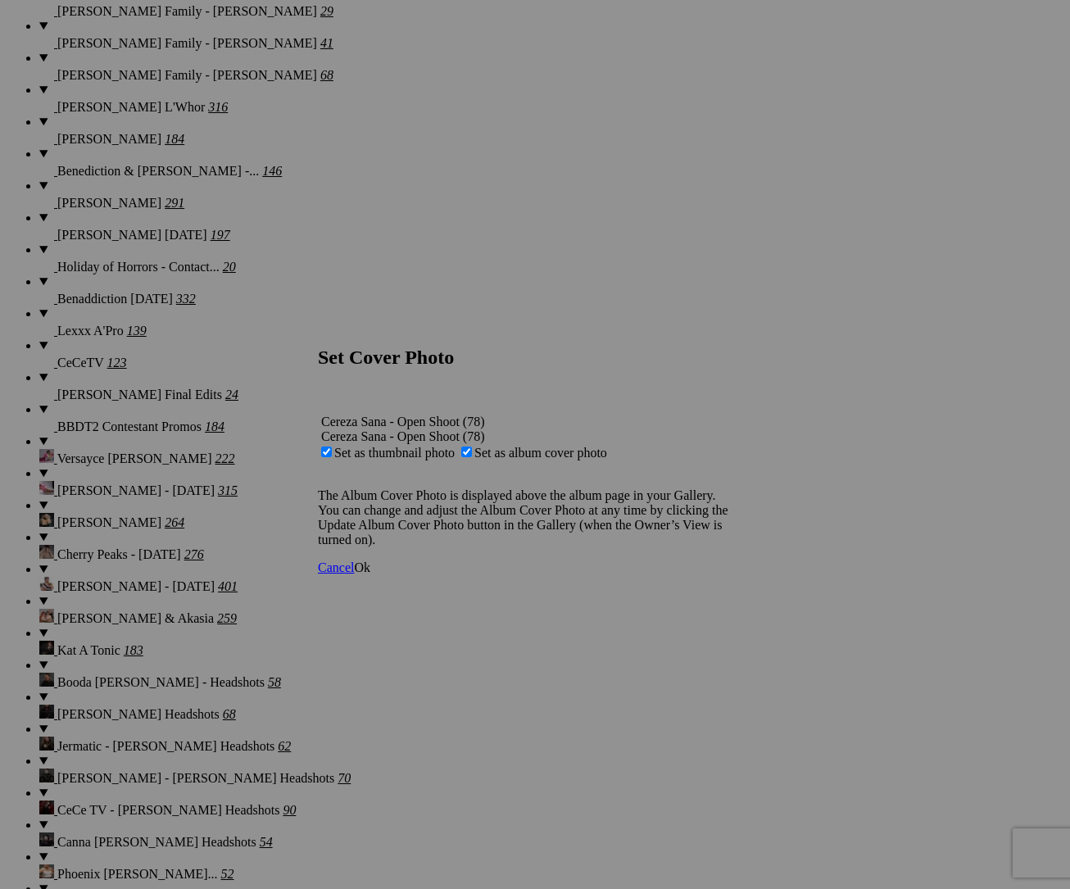
click at [370, 575] on span "Ok" at bounding box center [362, 568] width 16 height 14
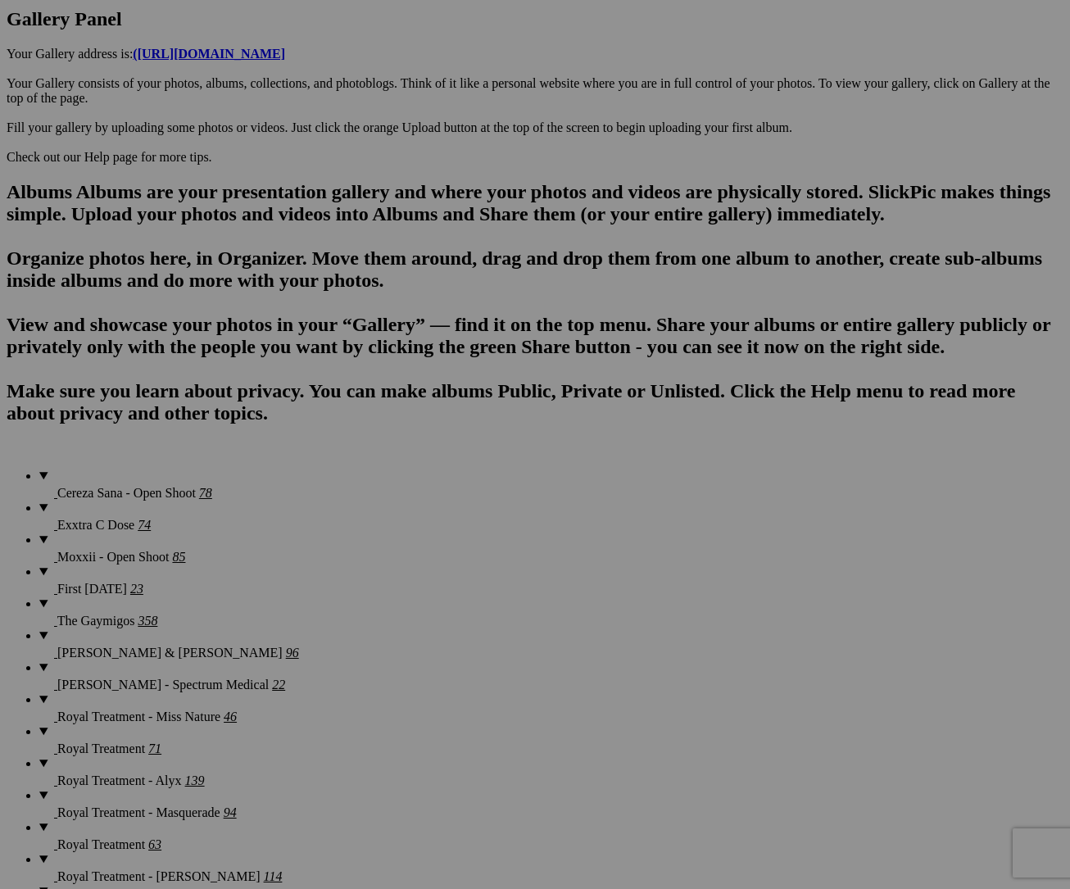
scroll to position [0, 0]
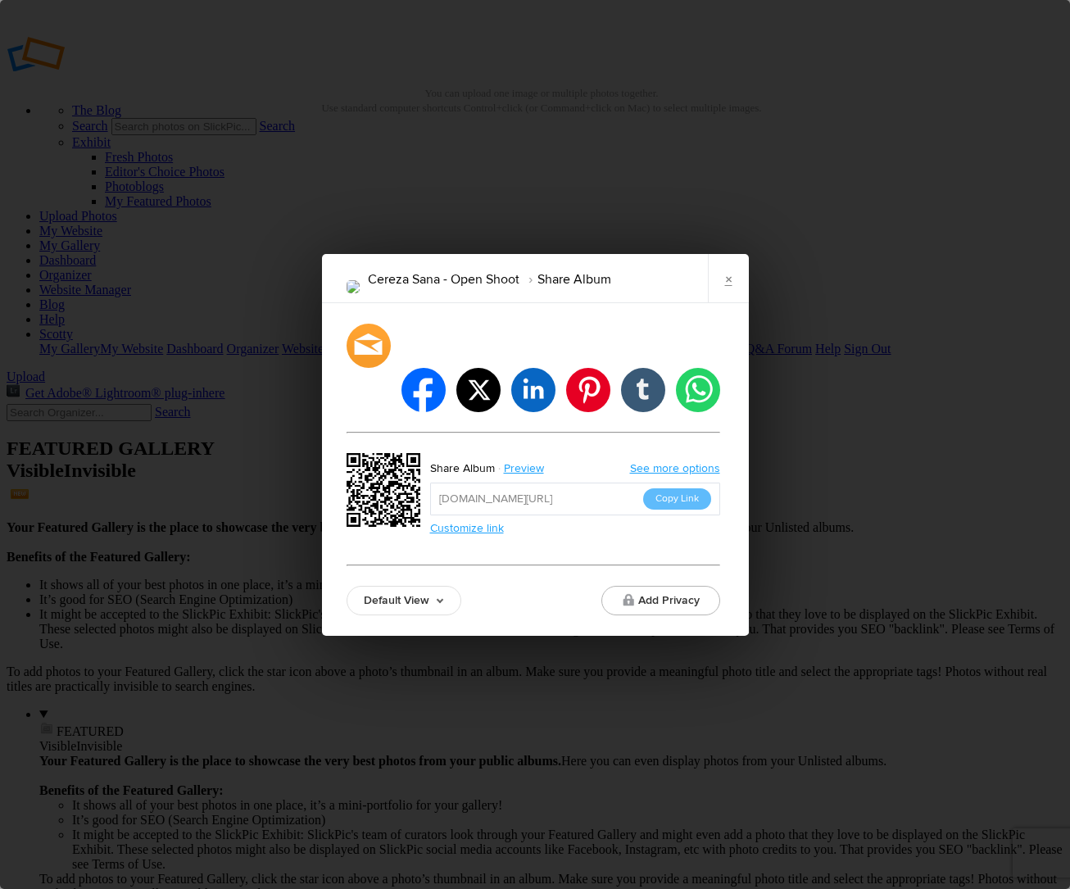
click at [411, 586] on link "Default View" at bounding box center [404, 601] width 115 height 30
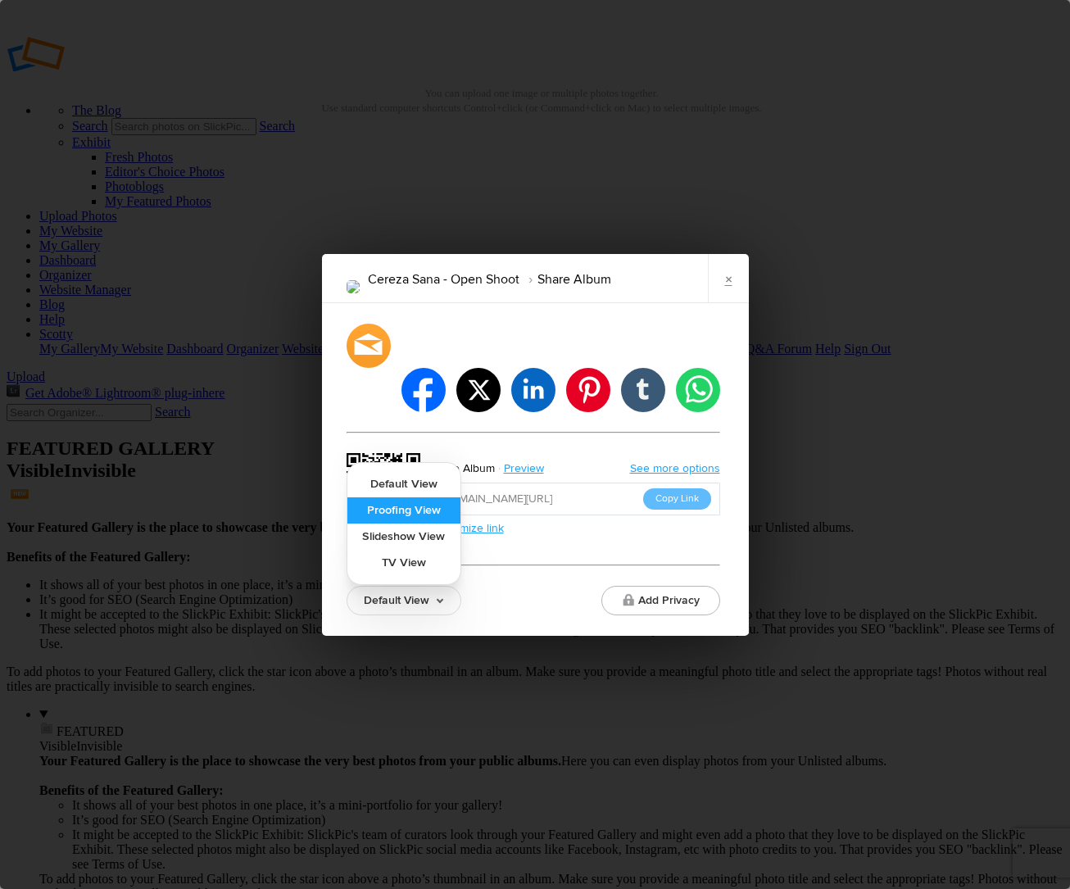
click at [417, 497] on link "Proofing View" at bounding box center [403, 510] width 113 height 26
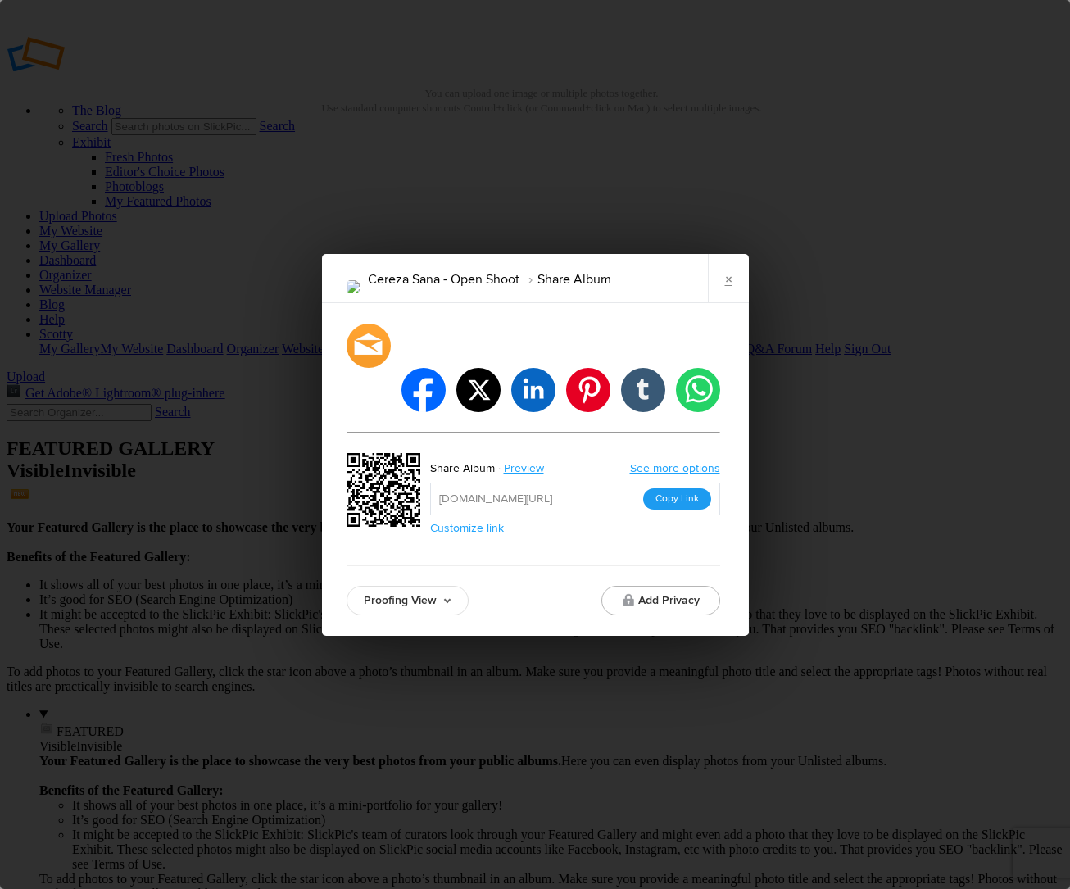
click at [665, 488] on button "Copy Link" at bounding box center [677, 498] width 68 height 21
click at [730, 303] on link "×" at bounding box center [728, 278] width 41 height 49
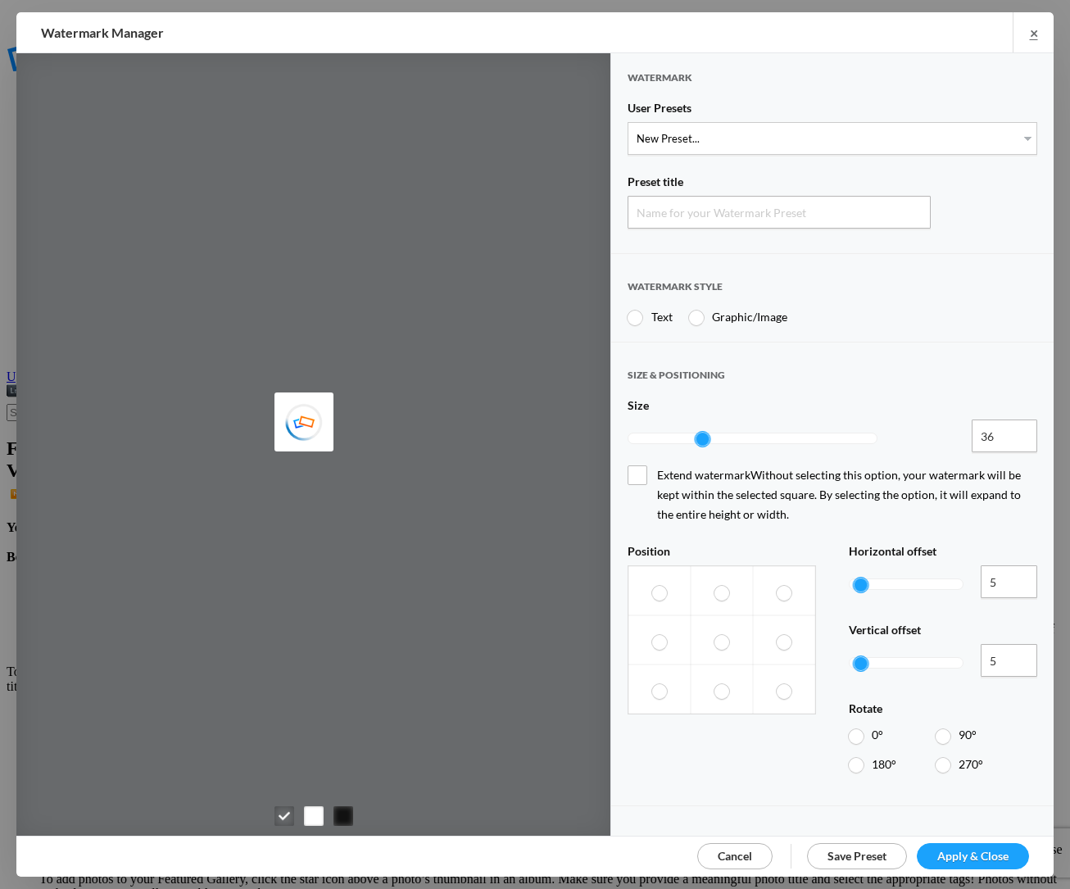
type input "Watermark-10/4/2025"
radio input "true"
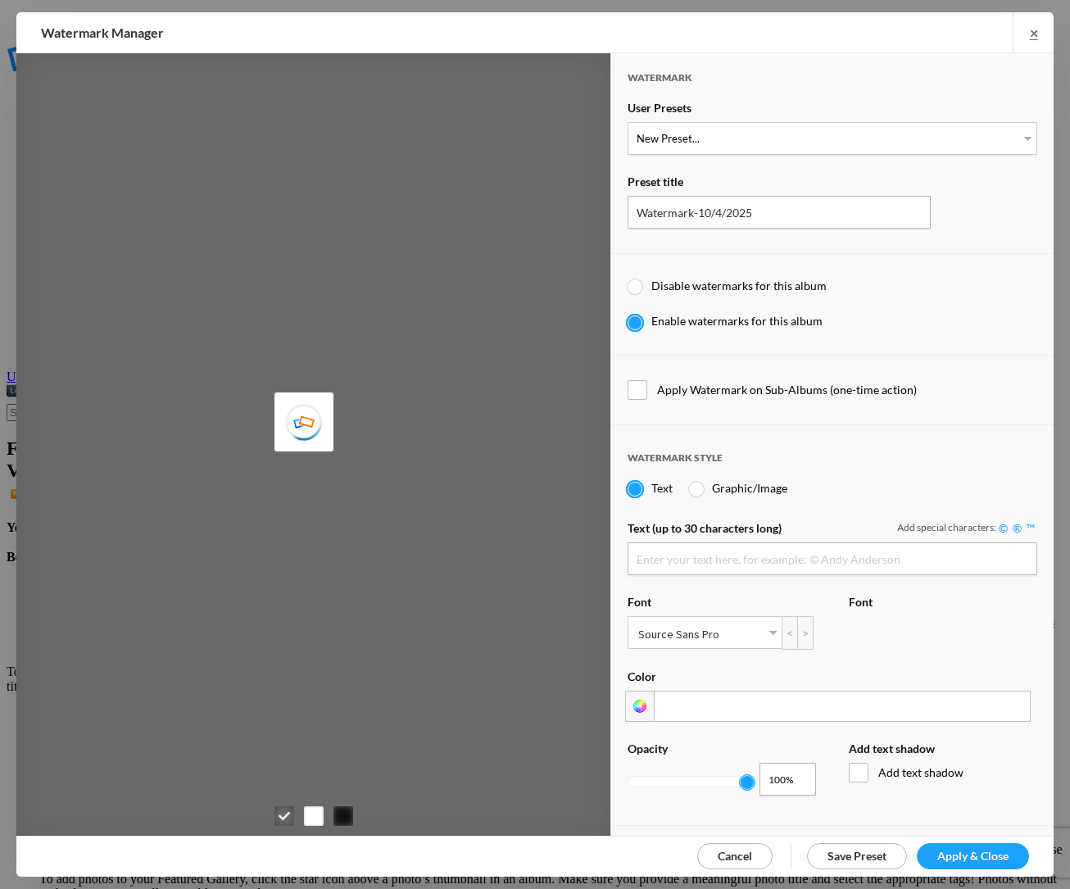
type input "Scotty Kirby"
select select "1: Object"
type input "PROOF TEXT"
type input "PROOF PROOF PROOF PROOF PROOF"
type input "0.5"
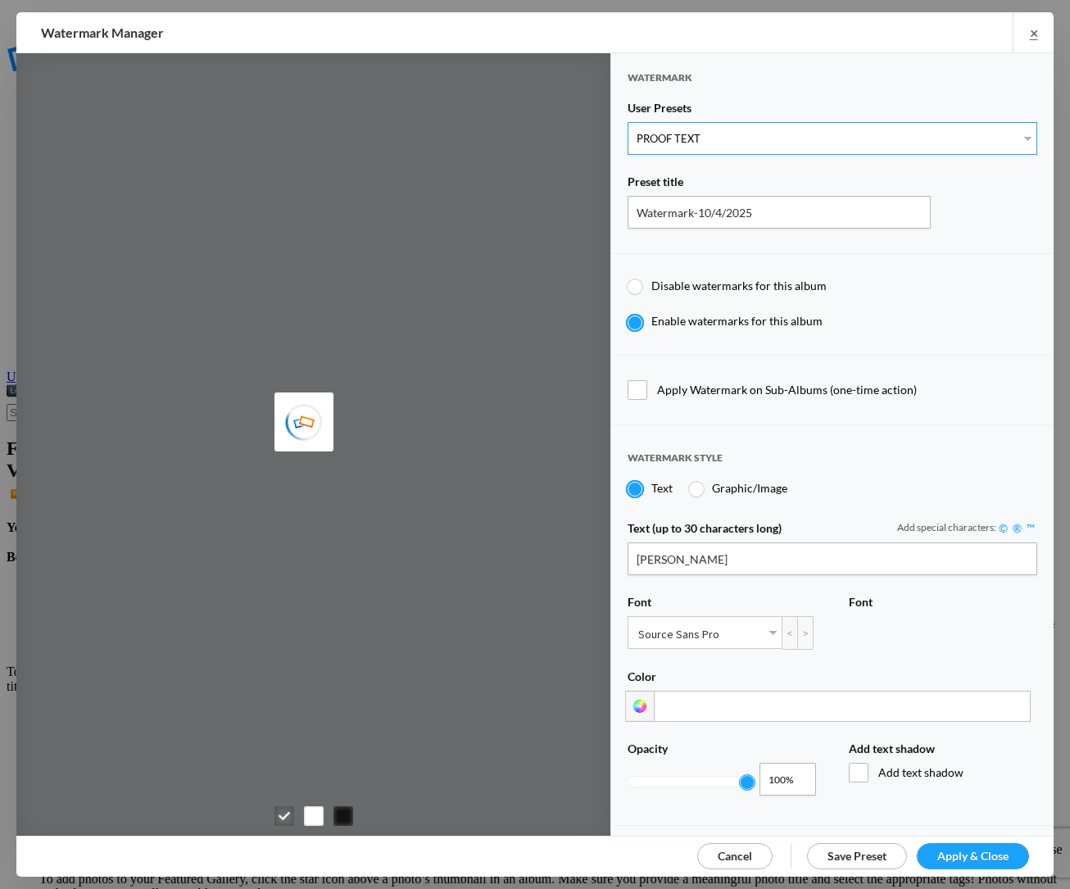
type input "128"
radio input "true"
type input "0"
radio input "false"
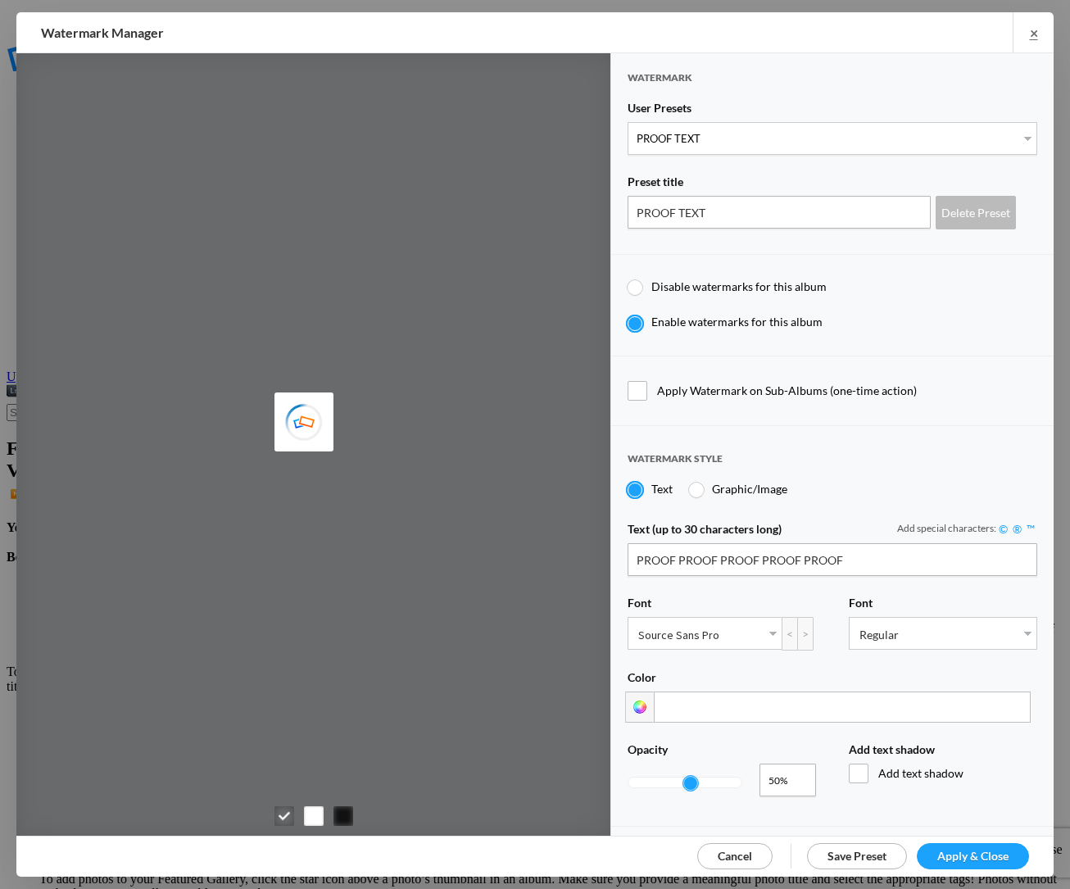
type input "0.17"
click at [647, 778] on div at bounding box center [685, 783] width 113 height 10
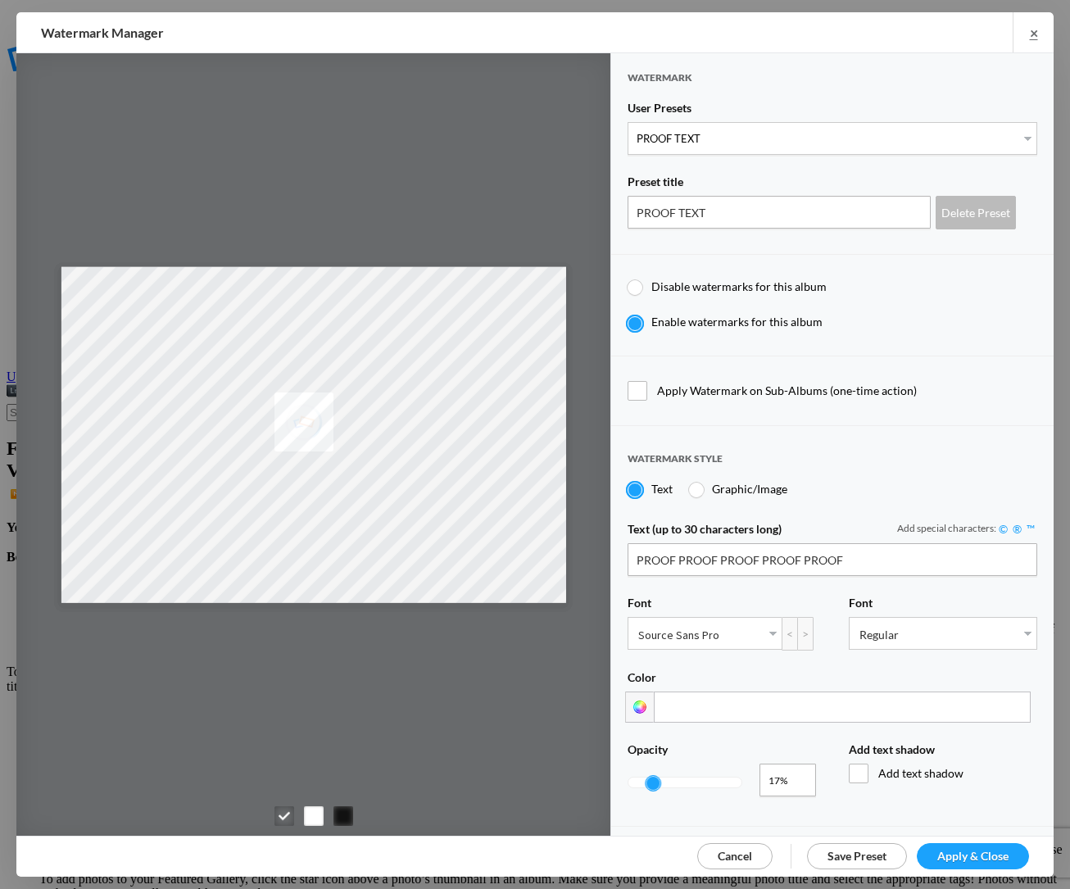
click at [945, 860] on span "Apply & Close" at bounding box center [973, 856] width 71 height 14
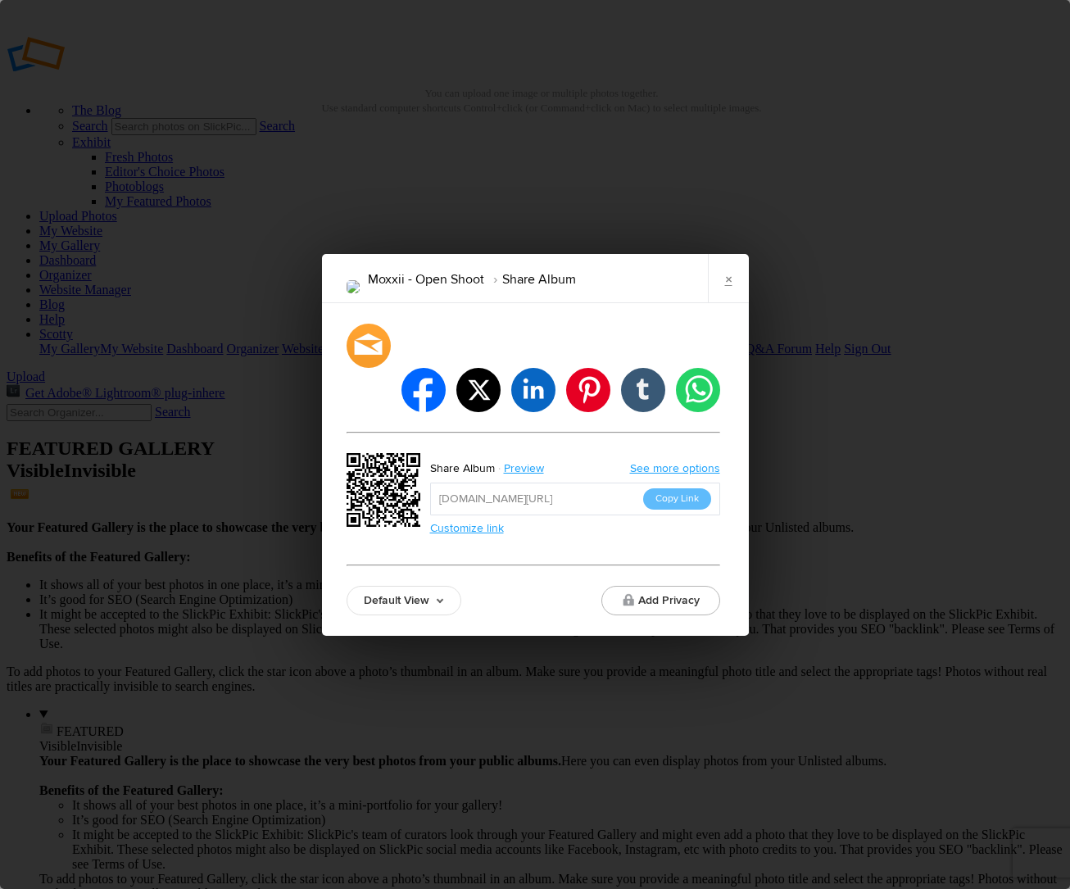
click at [375, 586] on link "Default View" at bounding box center [404, 601] width 115 height 30
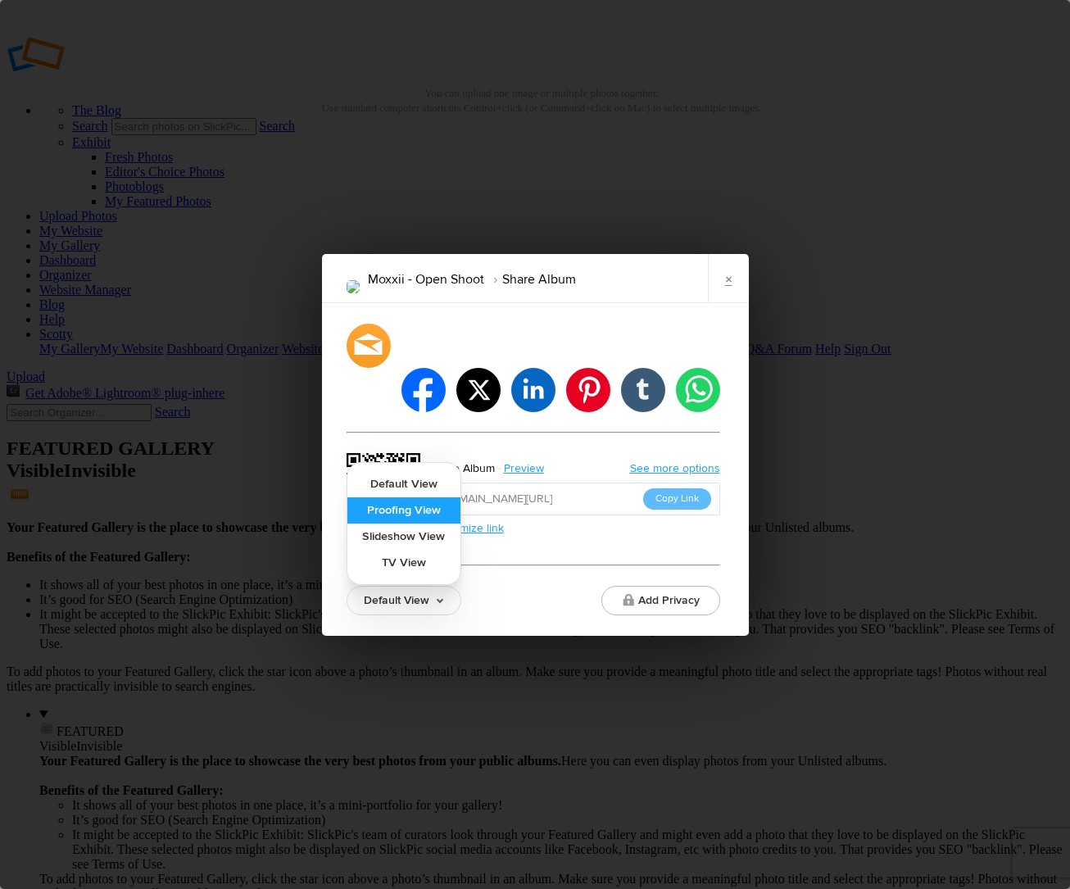
click at [388, 497] on link "Proofing View" at bounding box center [403, 510] width 113 height 26
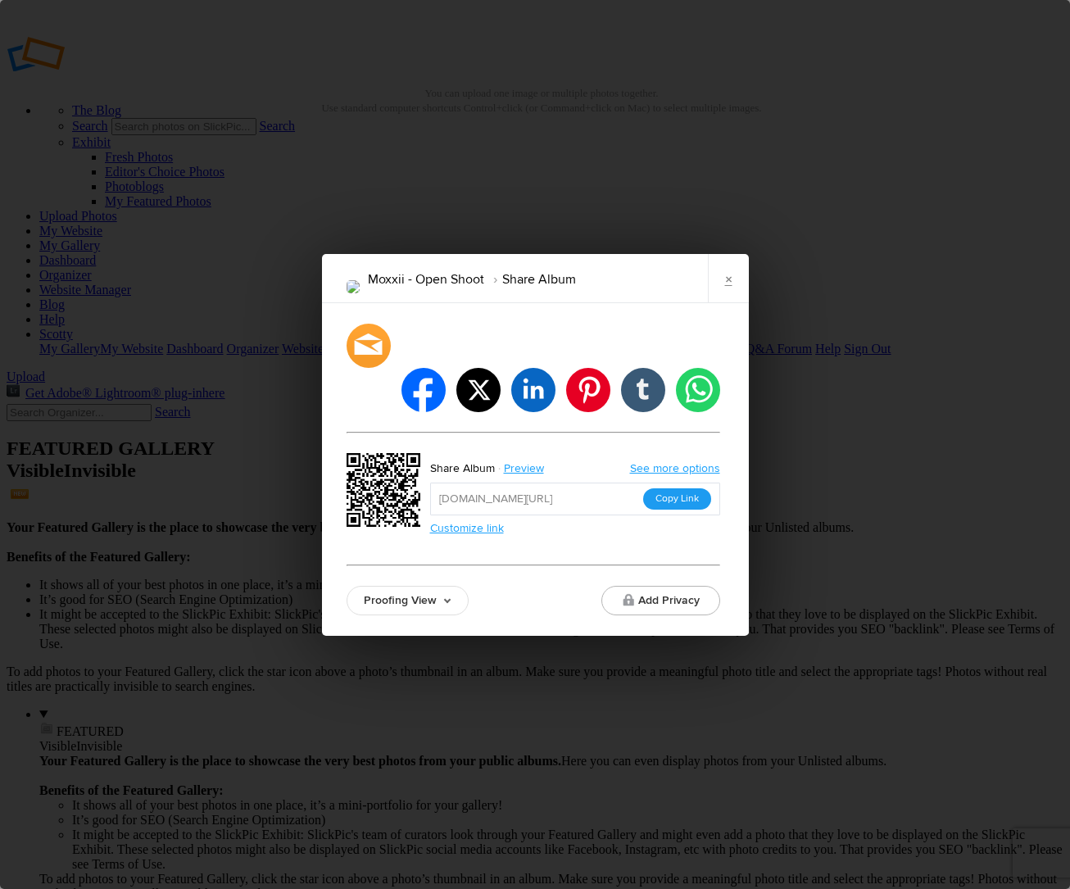
click at [670, 488] on button "Copy Link" at bounding box center [677, 498] width 68 height 21
click at [734, 291] on link "×" at bounding box center [728, 278] width 41 height 49
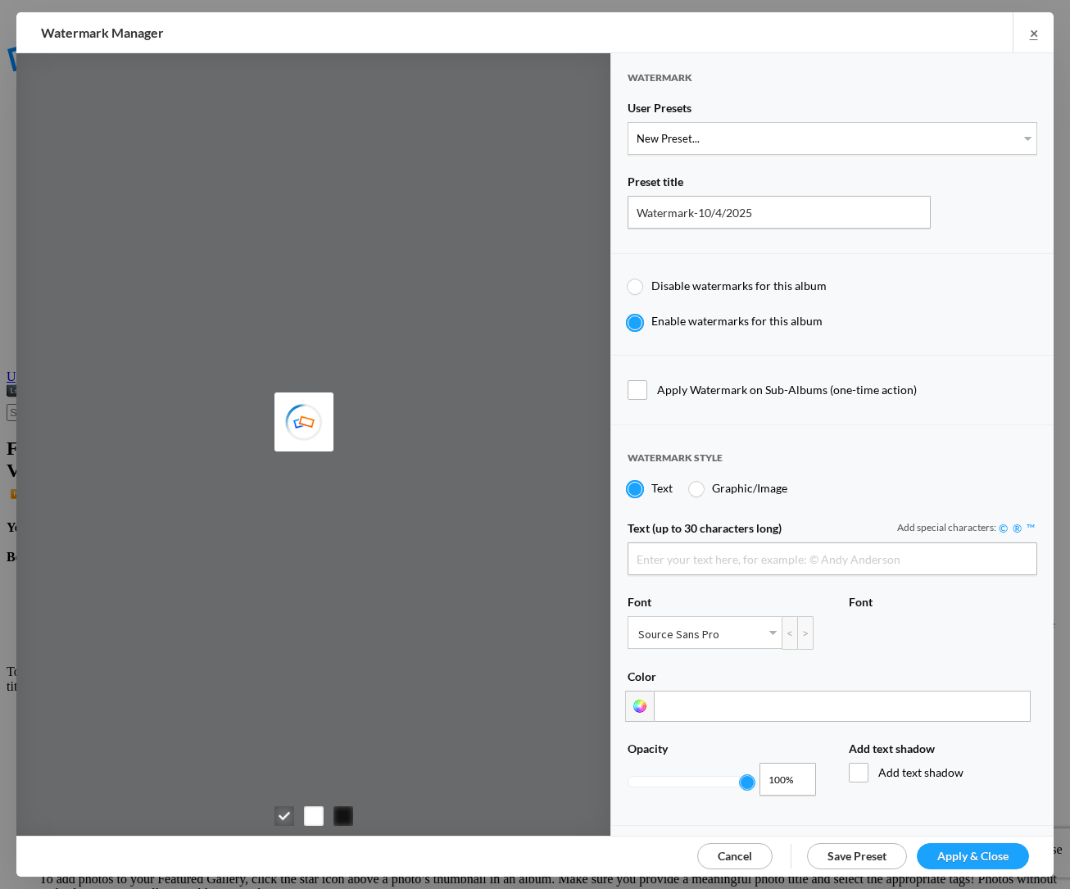
type input "Scotty Kirby"
select select "1: Object"
type input "PROOF TEXT"
type input "PROOF PROOF PROOF PROOF PROOF"
type input "0.5"
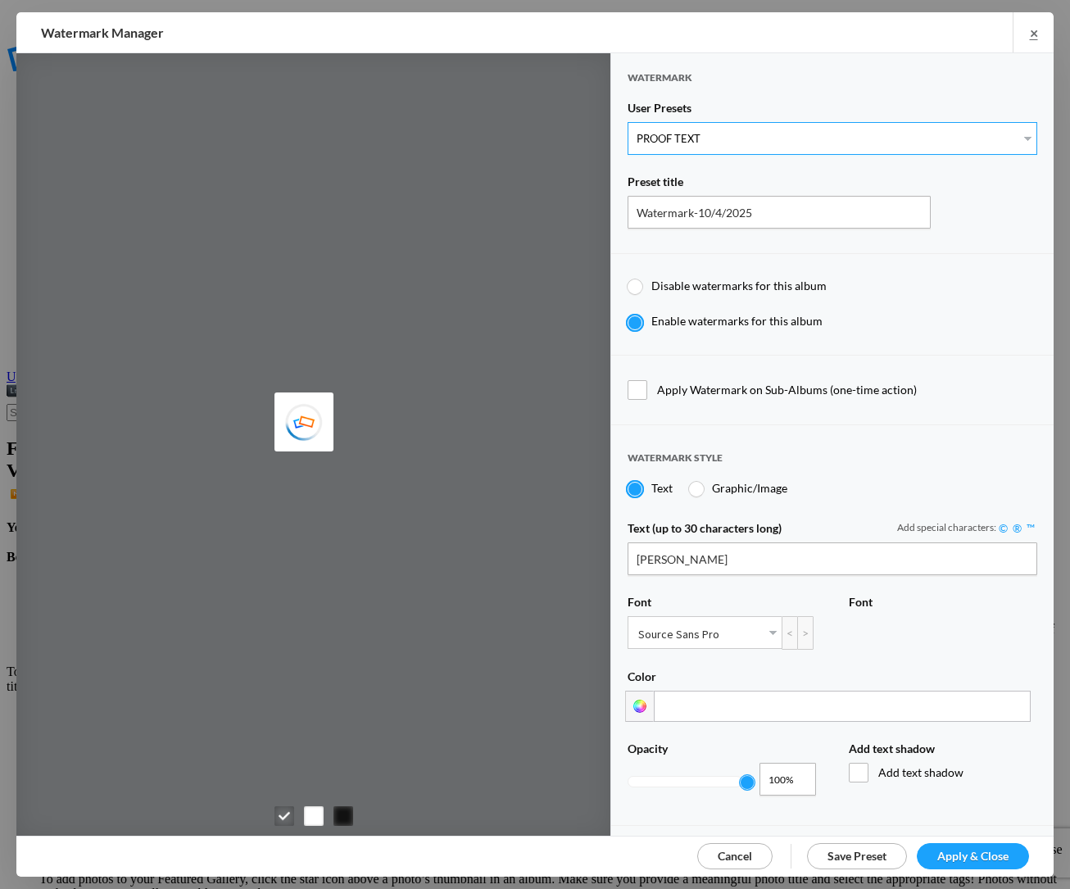
type input "128"
radio input "true"
type input "0"
radio input "false"
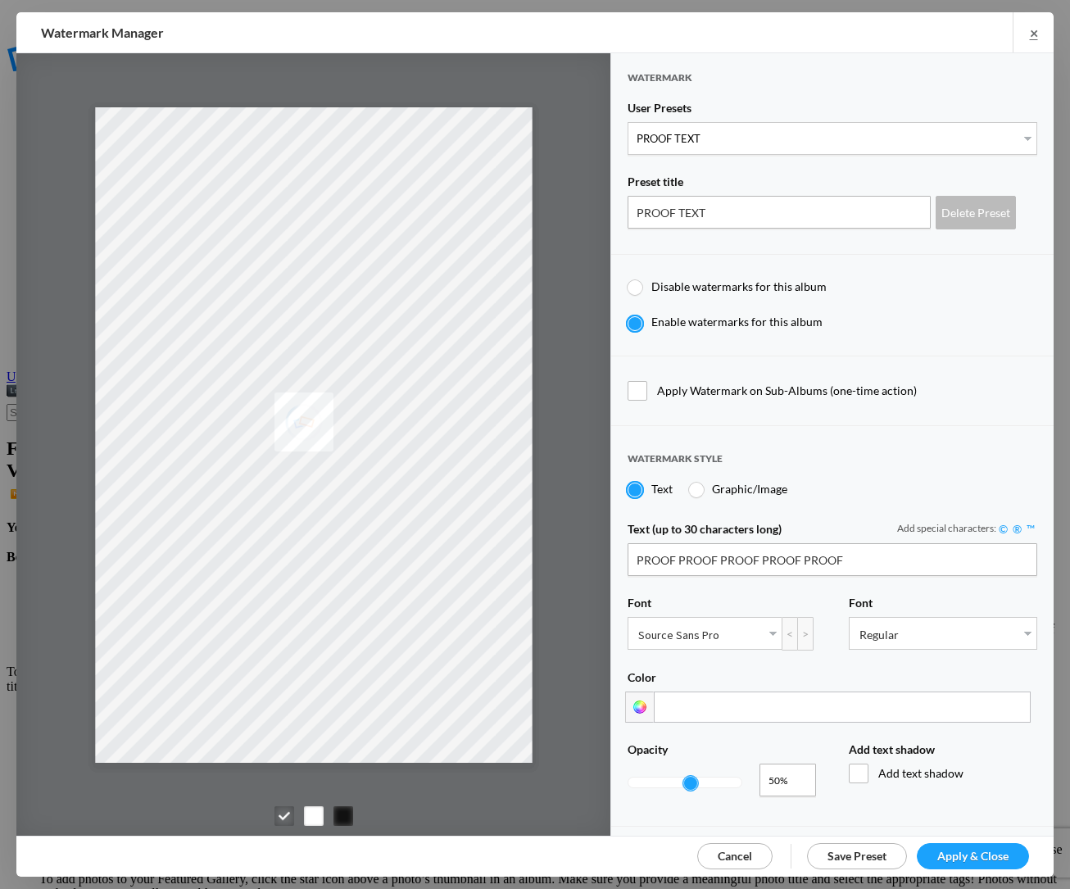
click at [646, 778] on div at bounding box center [685, 783] width 113 height 10
click at [653, 776] on div at bounding box center [651, 783] width 15 height 15
type input "0.27"
click at [665, 778] on div at bounding box center [685, 783] width 113 height 10
click at [666, 776] on div at bounding box center [664, 783] width 15 height 15
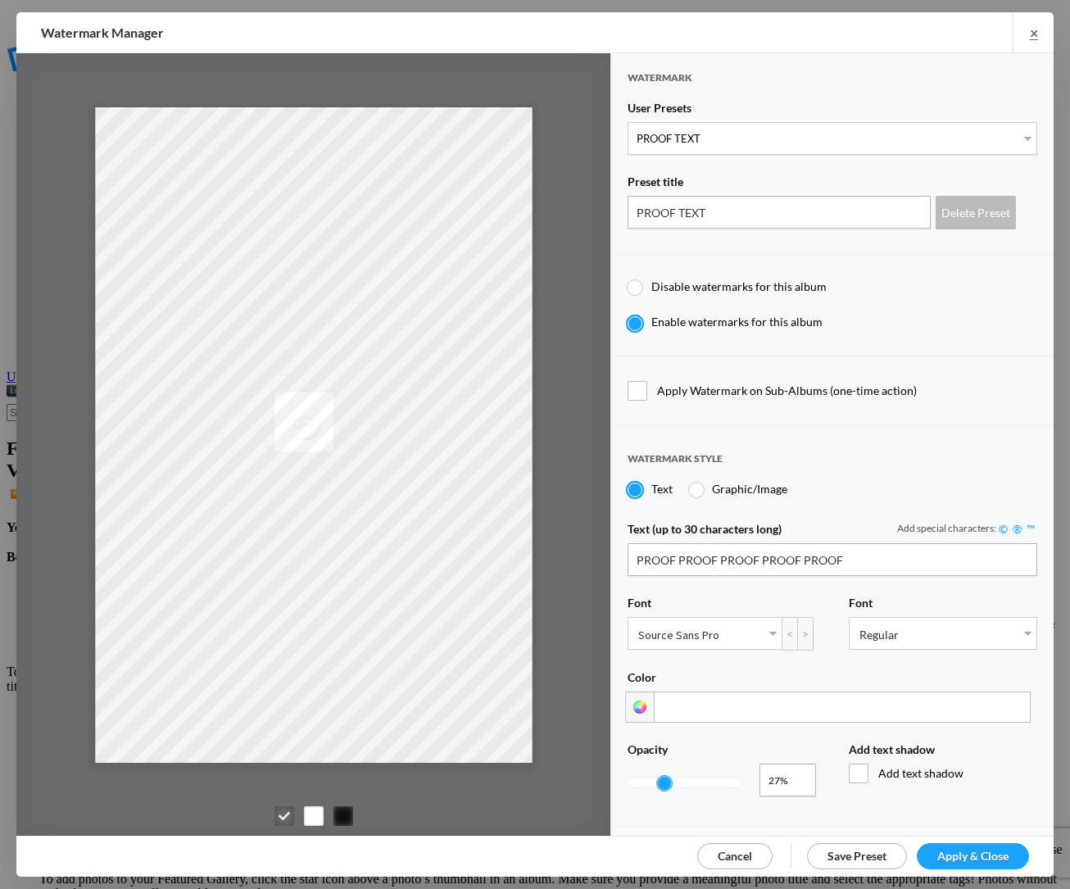
click at [1011, 858] on link "Apply & Close" at bounding box center [973, 856] width 112 height 26
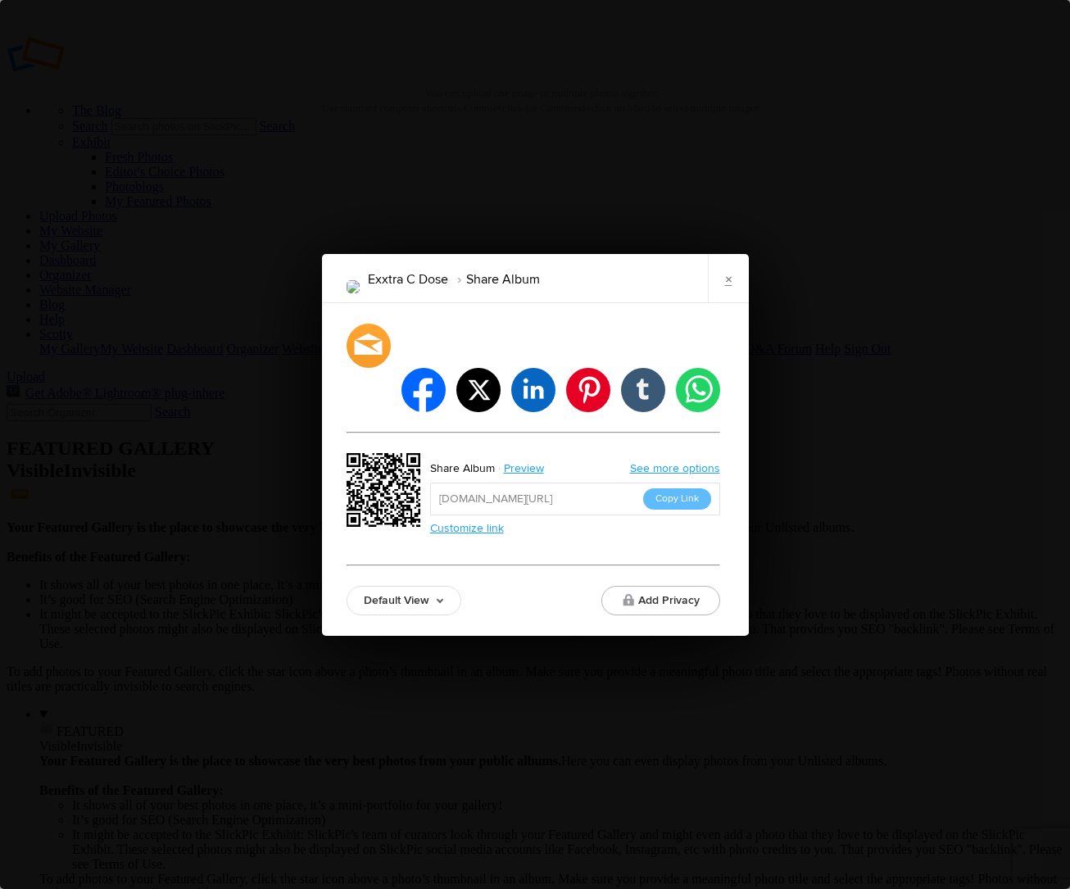
click at [413, 586] on link "Default View" at bounding box center [404, 601] width 115 height 30
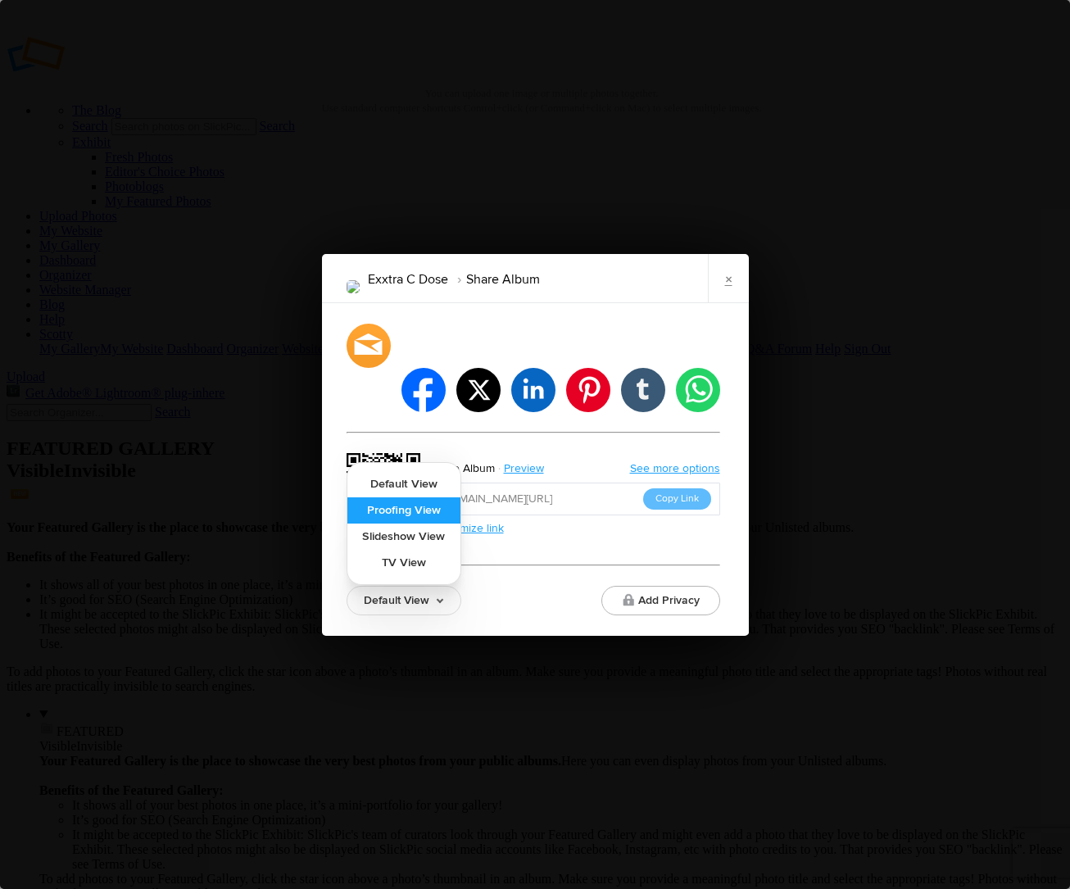
click at [422, 497] on link "Proofing View" at bounding box center [403, 510] width 113 height 26
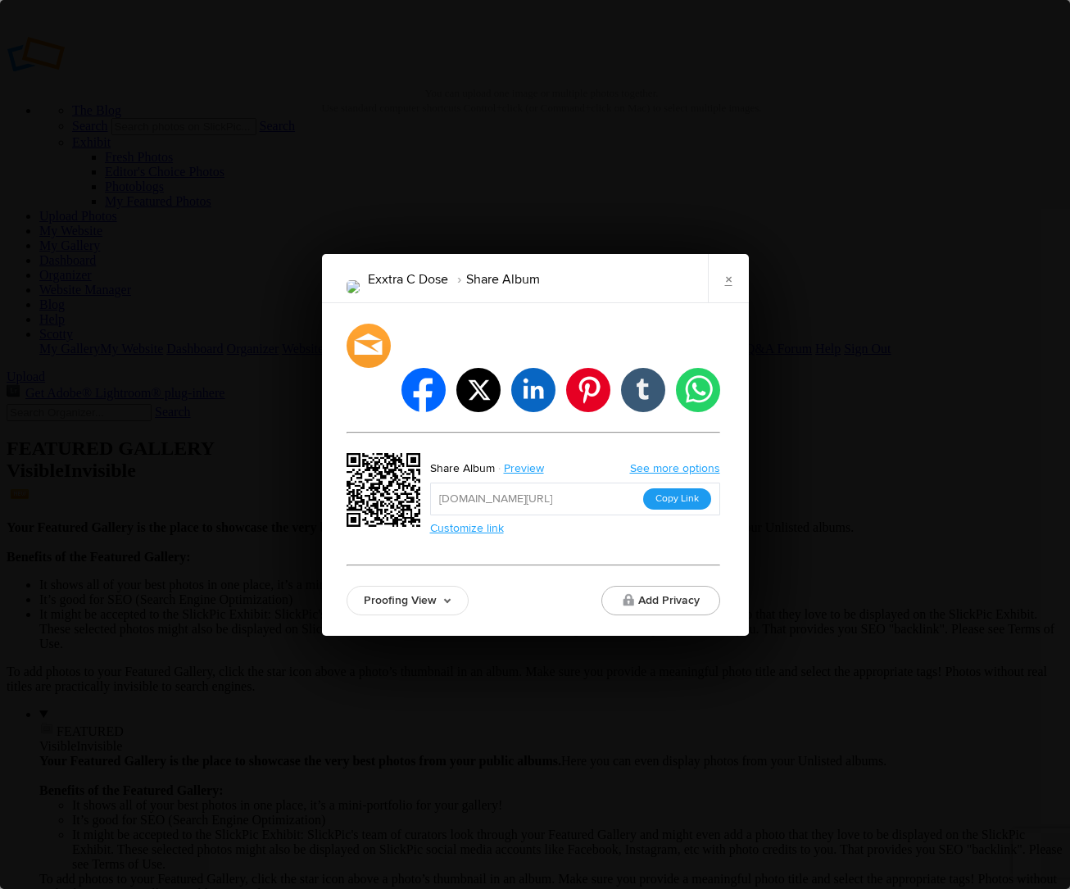
click at [659, 488] on button "Copy Link" at bounding box center [677, 498] width 68 height 21
drag, startPoint x: 729, startPoint y: 305, endPoint x: 647, endPoint y: 282, distance: 85.1
click at [729, 303] on link "×" at bounding box center [728, 278] width 41 height 49
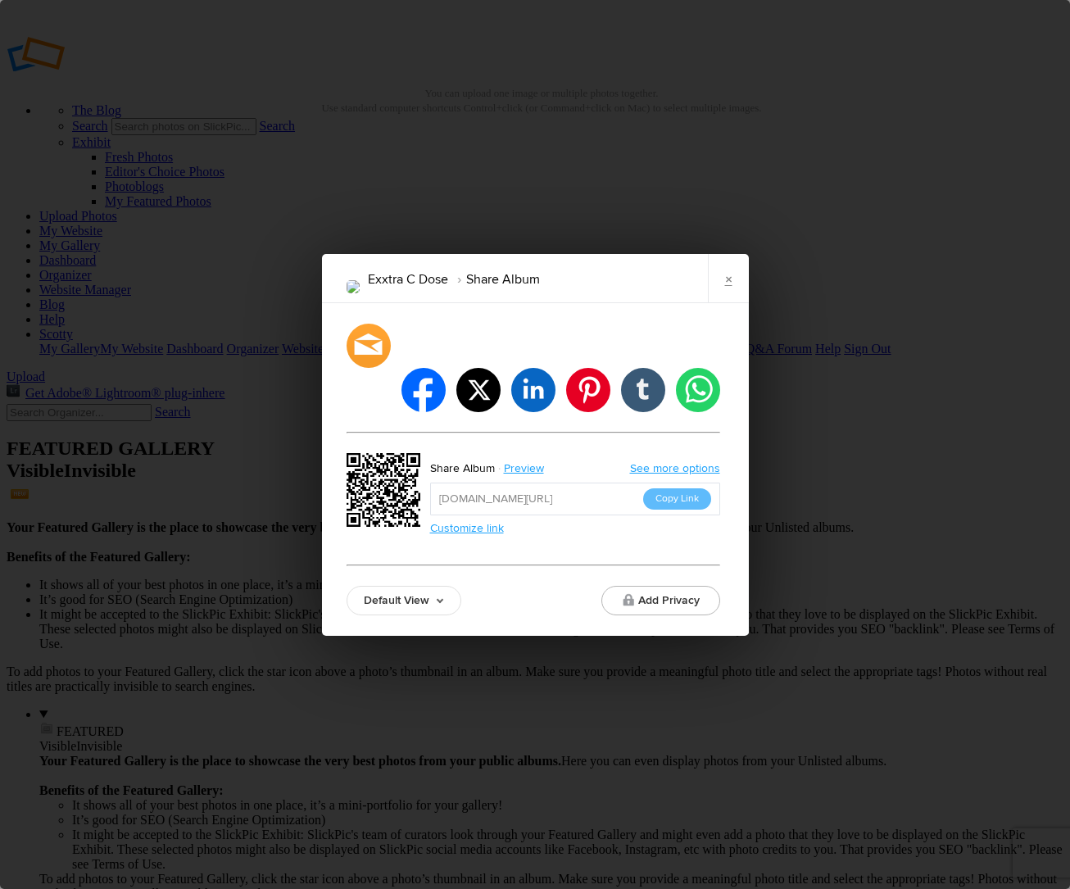
click at [811, 304] on div "Exxtra C Dose Share Album × facebook twitter linkedin pinterest tumblr whatsapp…" at bounding box center [535, 444] width 1070 height 889
click at [718, 303] on link "×" at bounding box center [728, 278] width 41 height 49
